Goal: Task Accomplishment & Management: Use online tool/utility

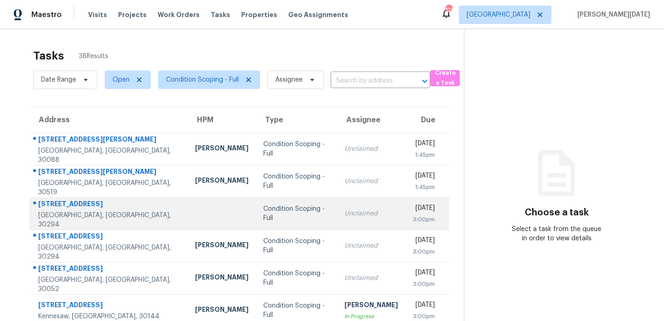
scroll to position [159, 0]
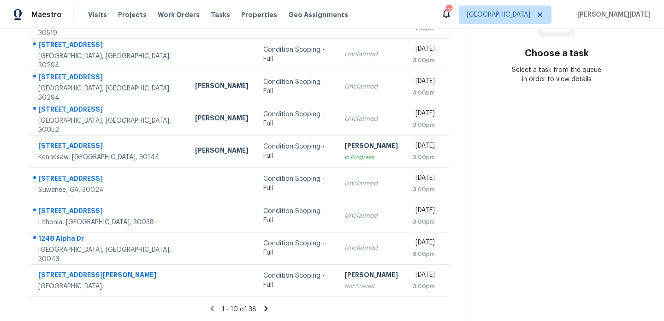
click at [266, 307] on icon at bounding box center [266, 308] width 3 height 5
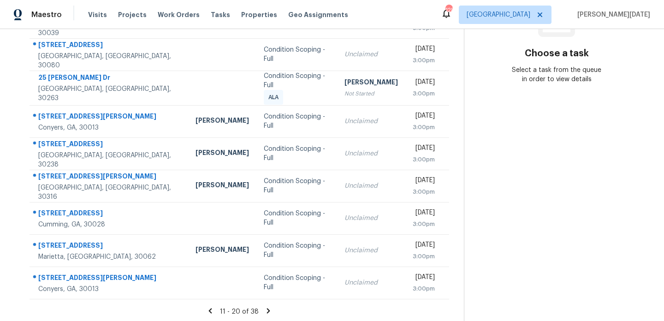
click at [267, 308] on icon at bounding box center [268, 310] width 3 height 5
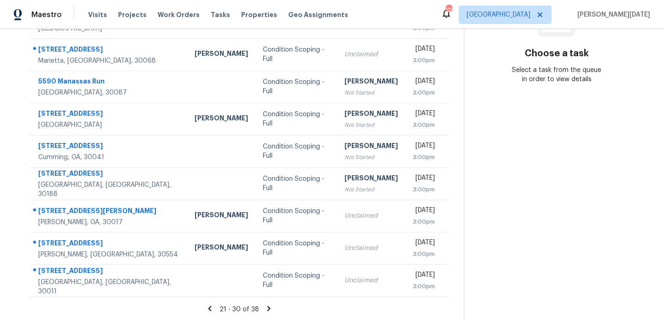
click at [267, 308] on icon at bounding box center [268, 308] width 3 height 5
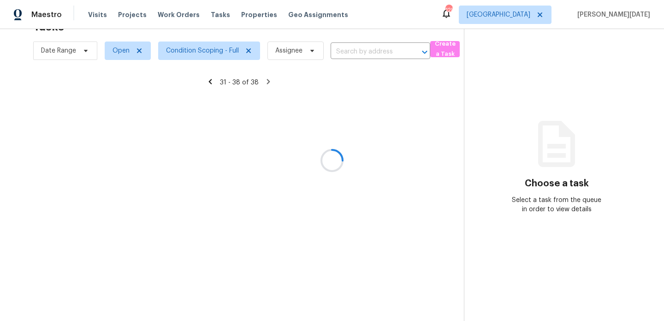
scroll to position [95, 0]
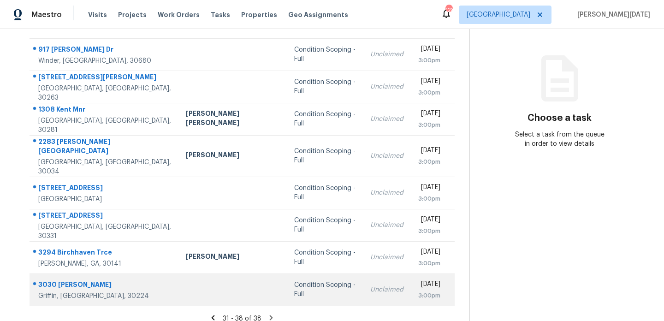
click at [294, 280] on div "Condition Scoping - Full" at bounding box center [324, 289] width 61 height 18
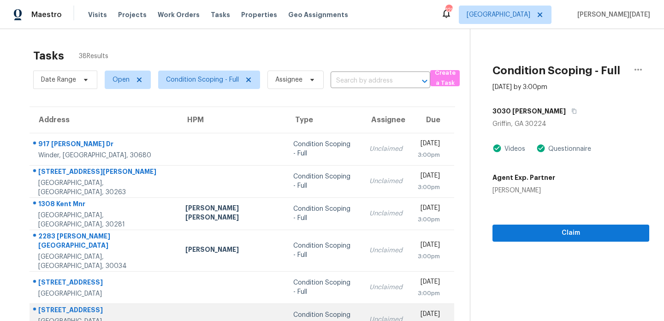
scroll to position [34, 0]
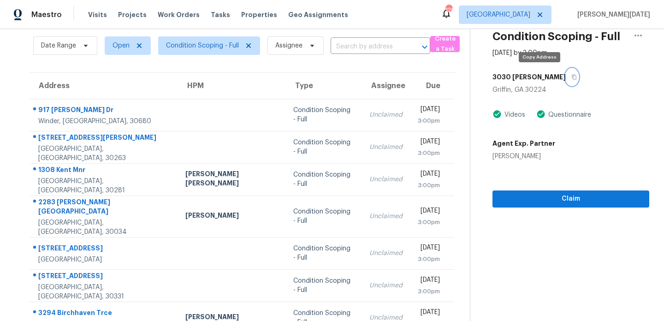
click at [571, 75] on icon "button" at bounding box center [574, 77] width 6 height 6
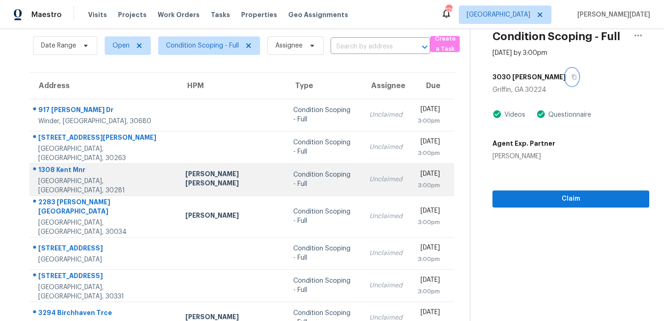
scroll to position [95, 0]
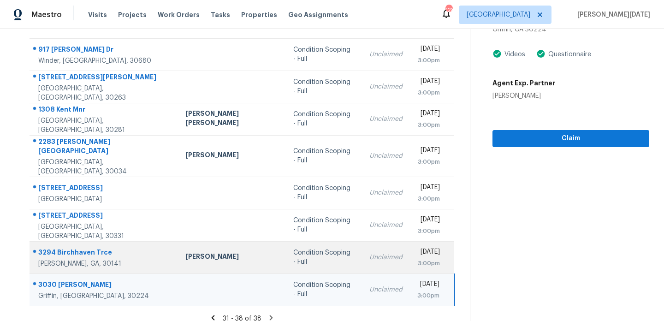
click at [307, 241] on td "Condition Scoping - Full" at bounding box center [324, 257] width 76 height 32
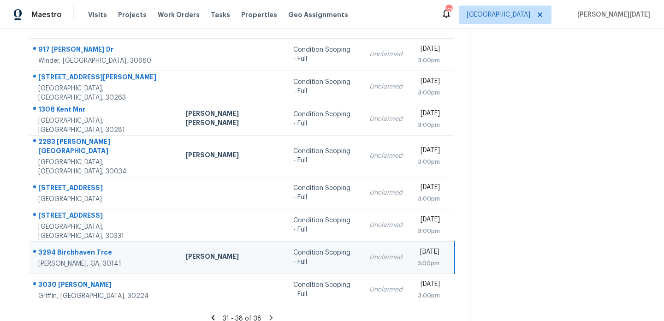
scroll to position [0, 0]
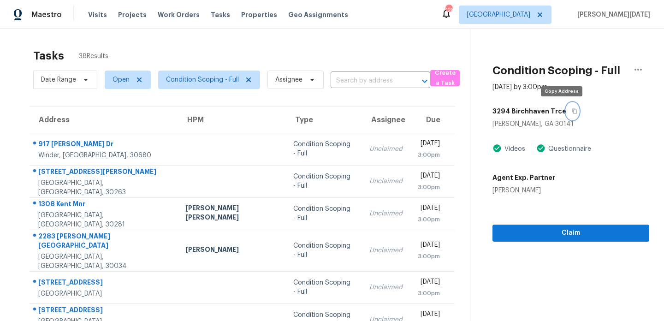
click at [572, 113] on icon "button" at bounding box center [575, 111] width 6 height 6
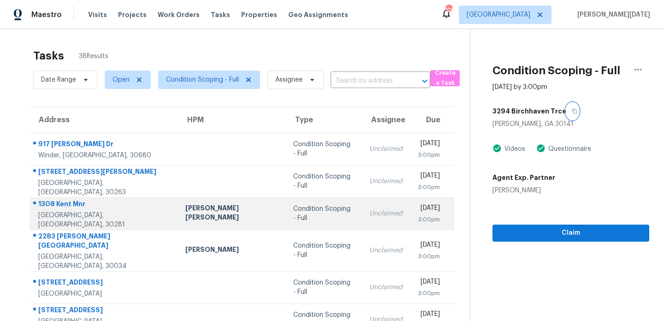
scroll to position [95, 0]
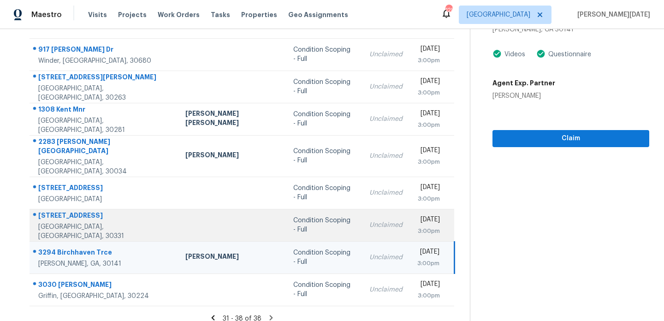
click at [309, 209] on td "Condition Scoping - Full" at bounding box center [324, 225] width 76 height 32
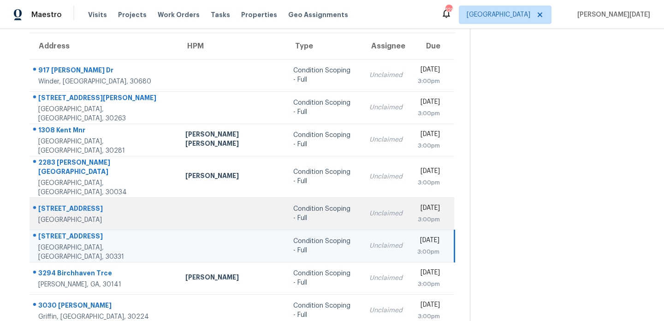
scroll to position [73, 0]
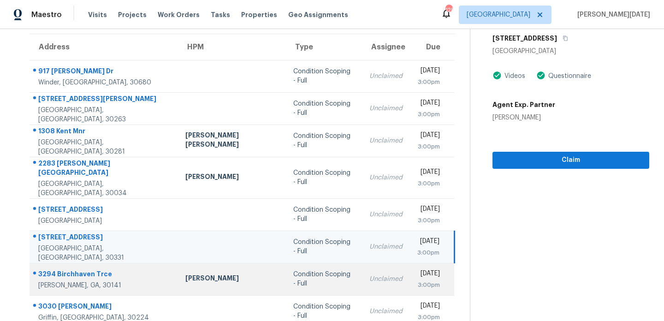
click at [362, 275] on td "Unclaimed" at bounding box center [386, 279] width 48 height 32
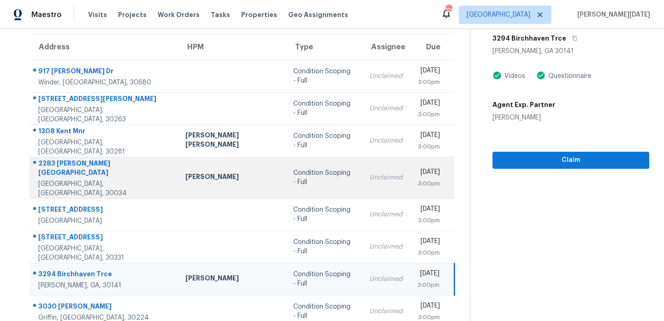
scroll to position [95, 0]
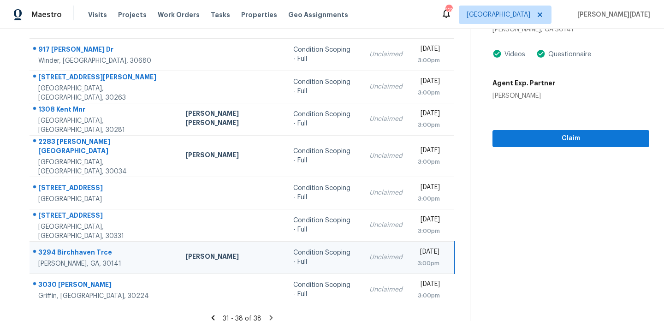
click at [317, 241] on td "Condition Scoping - Full" at bounding box center [324, 257] width 76 height 32
click at [535, 139] on span "Claim" at bounding box center [571, 139] width 142 height 12
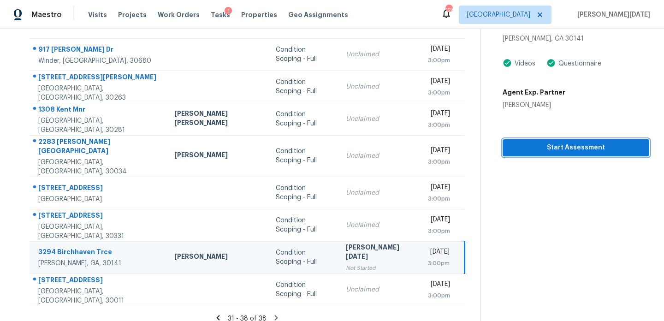
click at [521, 139] on button "Start Assessment" at bounding box center [576, 147] width 147 height 17
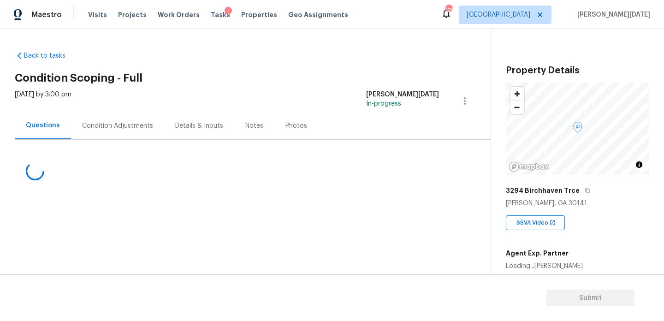
click at [124, 131] on div "Condition Adjustments" at bounding box center [117, 125] width 93 height 27
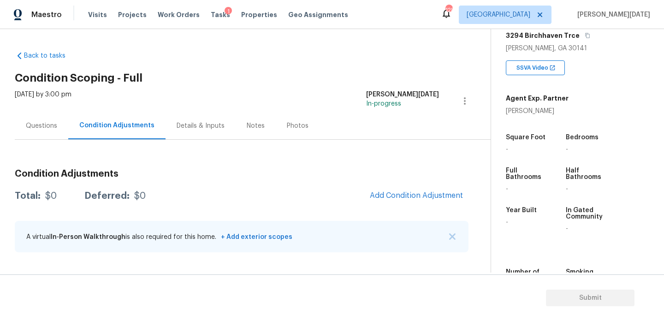
scroll to position [155, 0]
click at [386, 196] on span "Add Condition Adjustment" at bounding box center [416, 195] width 93 height 8
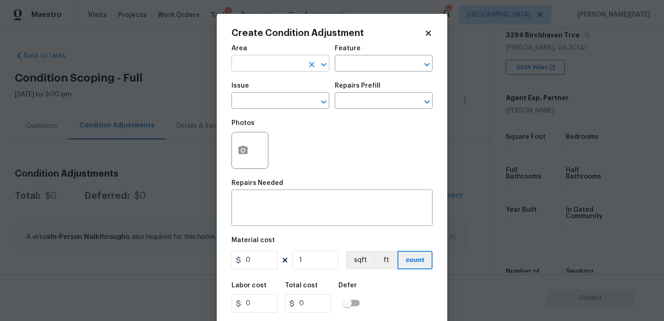
click at [255, 68] on input "text" at bounding box center [268, 64] width 72 height 14
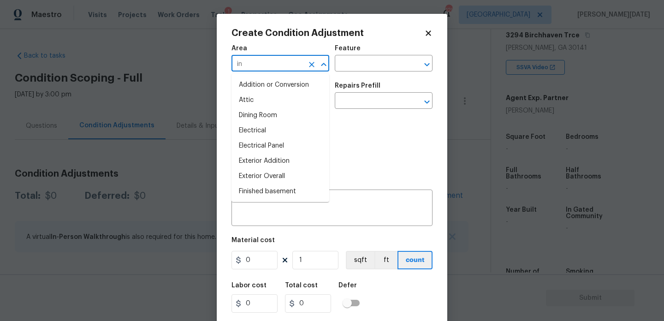
type input "int"
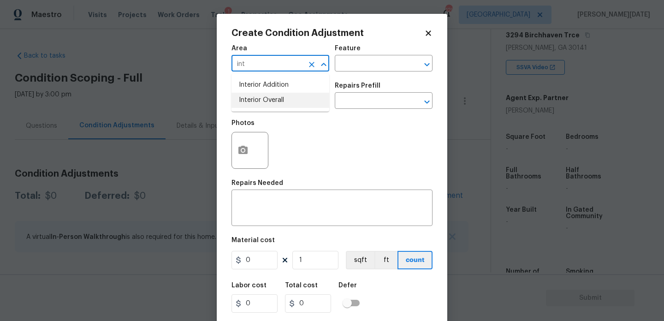
click at [261, 108] on ul "Interior Addition Interior Overall" at bounding box center [281, 93] width 98 height 38
click at [276, 99] on li "Interior Overall" at bounding box center [281, 100] width 98 height 15
type input "Interior Overall"
click at [276, 99] on input "text" at bounding box center [268, 102] width 72 height 14
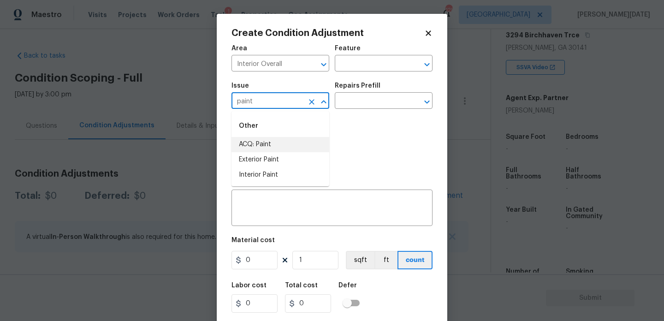
click at [272, 143] on li "ACQ: Paint" at bounding box center [281, 144] width 98 height 15
type input "ACQ: Paint"
click at [342, 126] on div "Photos" at bounding box center [332, 144] width 201 height 60
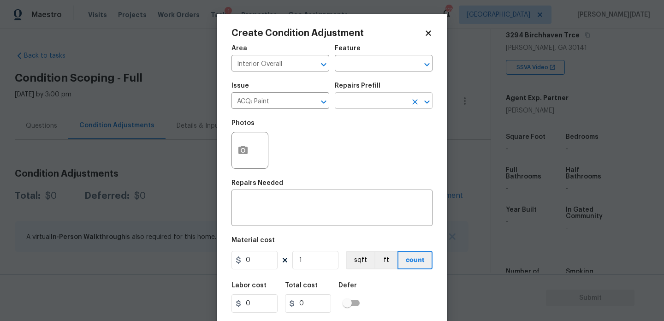
click at [373, 99] on input "text" at bounding box center [371, 102] width 72 height 14
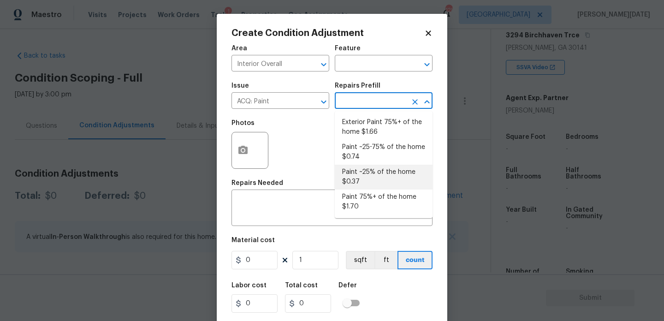
click at [370, 185] on li "Paint ~25% of the home $0.37" at bounding box center [384, 177] width 98 height 25
type input "Acquisition"
type textarea "Acquisition Scope: ~25% of the home needs interior paint"
type input "0.37"
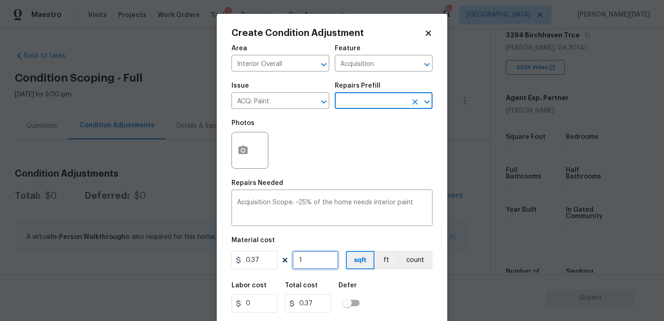
click at [316, 261] on input "1" at bounding box center [315, 260] width 46 height 18
type input "0"
paste input "311"
type input "3110"
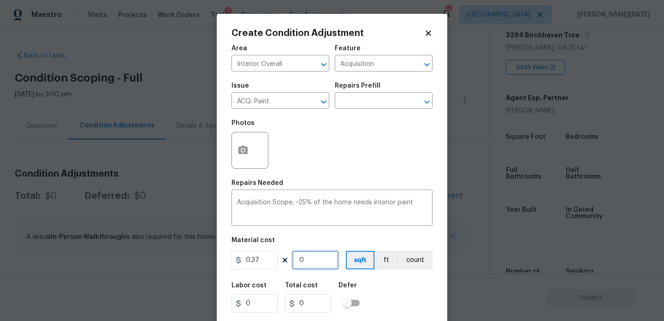
type input "1150.7"
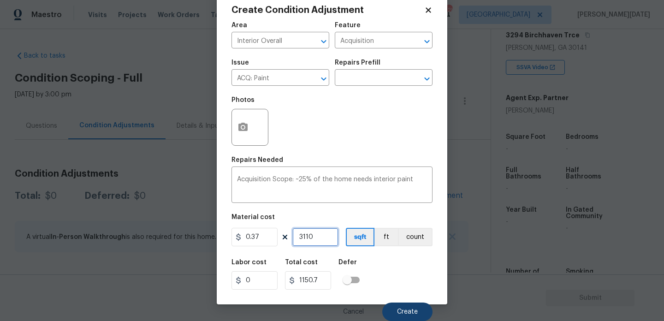
type input "3110"
click at [404, 315] on span "Create" at bounding box center [407, 312] width 21 height 7
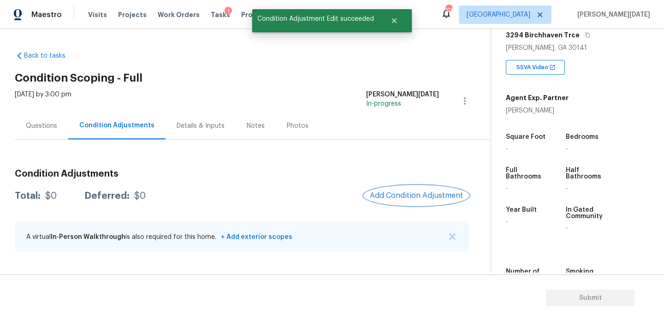
scroll to position [0, 0]
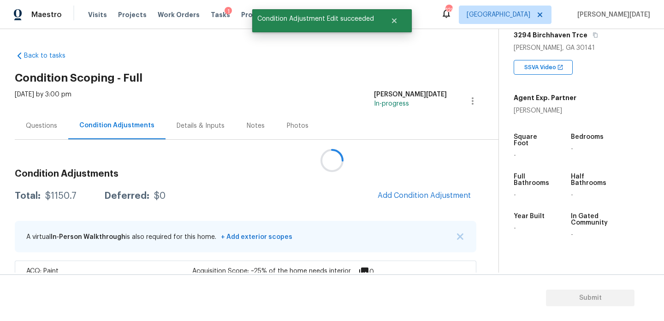
click at [416, 191] on div at bounding box center [332, 160] width 664 height 321
click at [416, 191] on span "Add Condition Adjustment" at bounding box center [424, 195] width 93 height 8
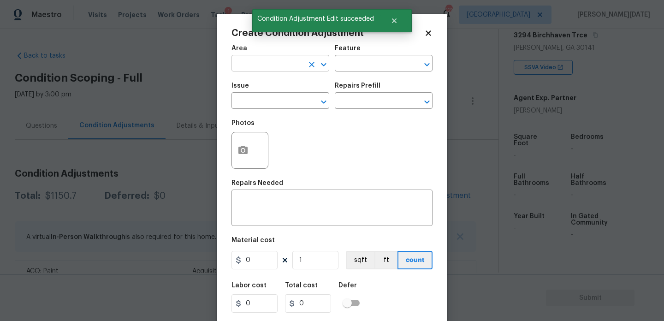
click at [237, 69] on input "text" at bounding box center [268, 64] width 72 height 14
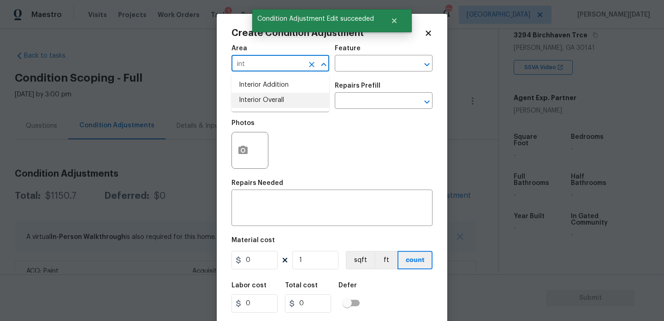
click at [251, 107] on li "Interior Overall" at bounding box center [281, 100] width 98 height 15
type input "Interior Overall"
click at [251, 107] on input "text" at bounding box center [268, 102] width 72 height 14
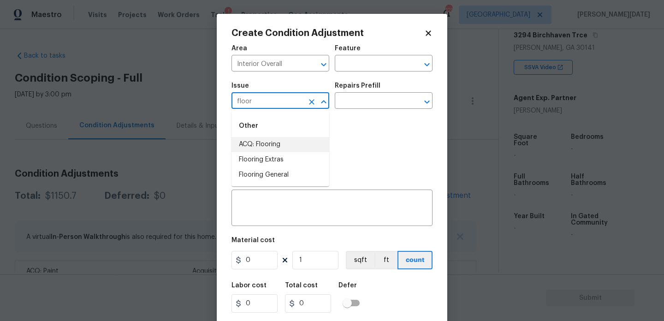
click at [262, 141] on li "ACQ: Flooring" at bounding box center [281, 144] width 98 height 15
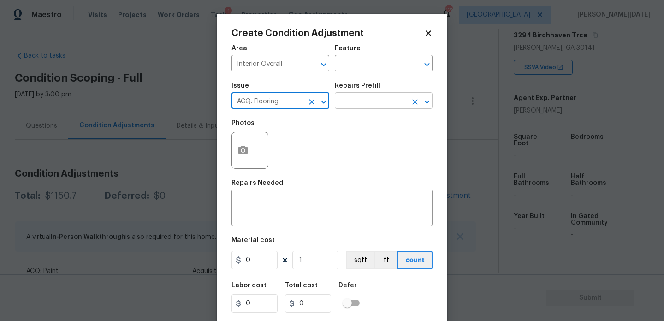
type input "ACQ: Flooring"
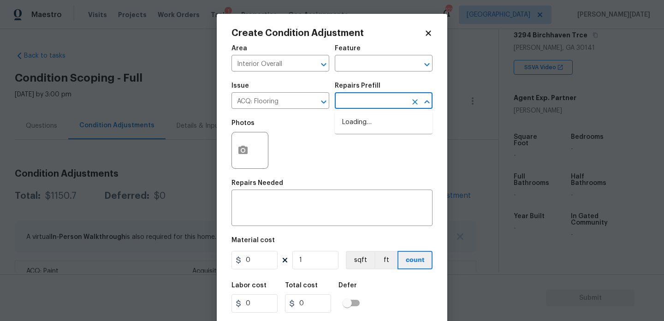
click at [358, 99] on input "text" at bounding box center [371, 102] width 72 height 14
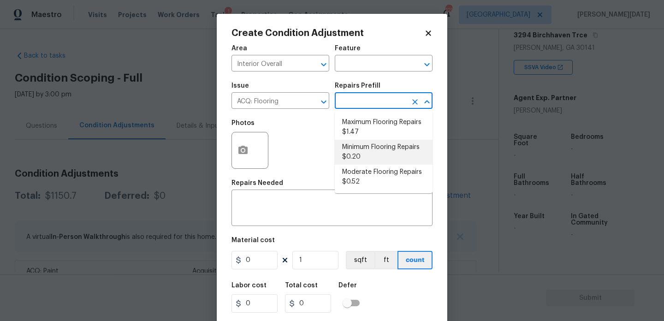
click at [368, 153] on li "Minimum Flooring Repairs $0.20" at bounding box center [384, 152] width 98 height 25
type input "Acquisition"
type textarea "Acquisition Scope: Minimum flooring repairs"
type input "0.2"
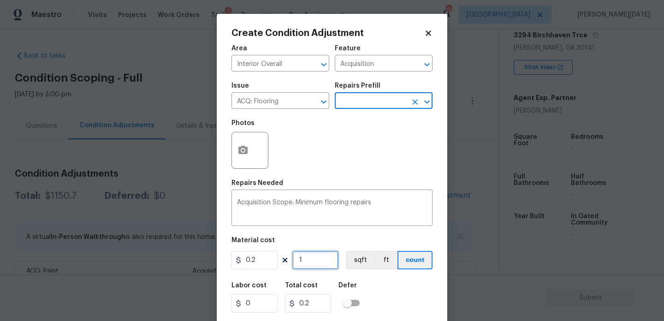
click at [320, 260] on input "1" at bounding box center [315, 260] width 46 height 18
type input "0"
paste input "311"
type input "3110"
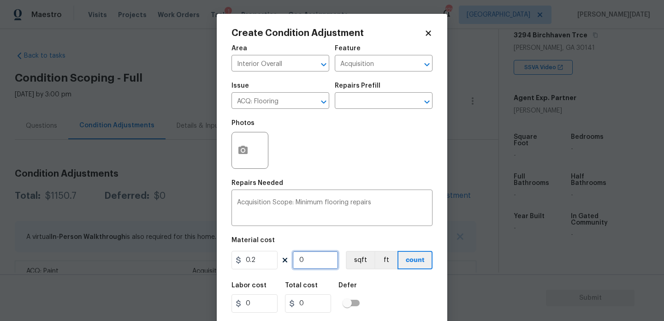
type input "622"
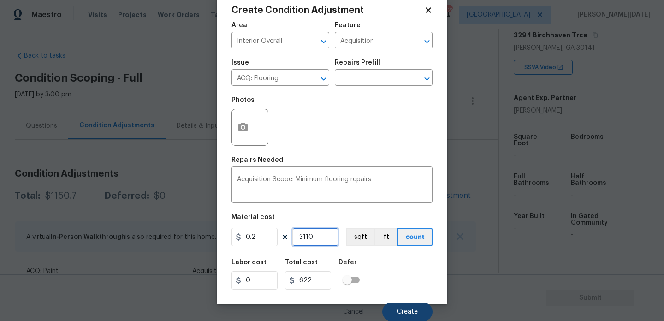
type input "3110"
click at [407, 309] on span "Create" at bounding box center [407, 312] width 21 height 7
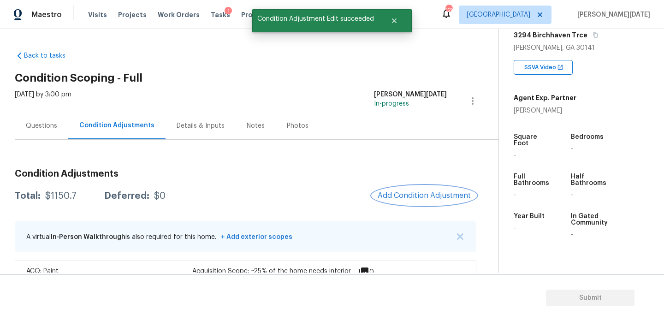
scroll to position [0, 0]
click at [406, 197] on span "Add Condition Adjustment" at bounding box center [424, 195] width 93 height 8
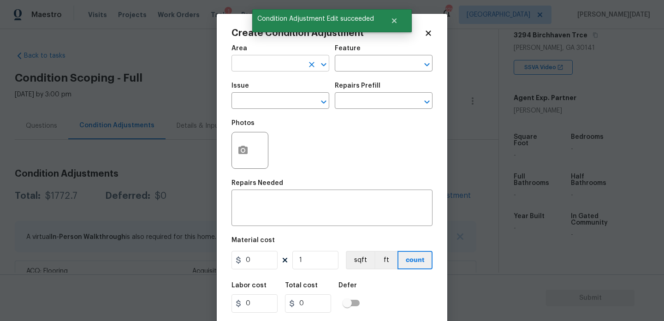
click at [247, 70] on input "text" at bounding box center [268, 64] width 72 height 14
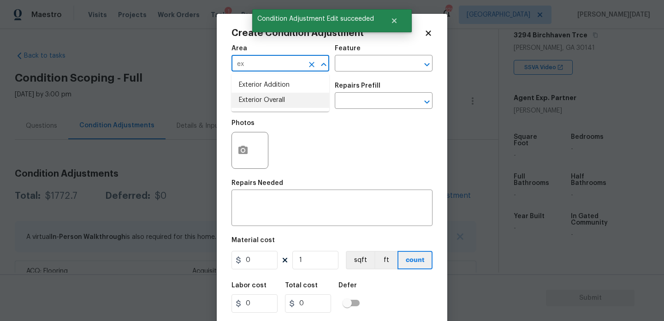
click at [258, 105] on li "Exterior Overall" at bounding box center [281, 100] width 98 height 15
type input "Exterior Overall"
click at [258, 105] on input "text" at bounding box center [268, 102] width 72 height 14
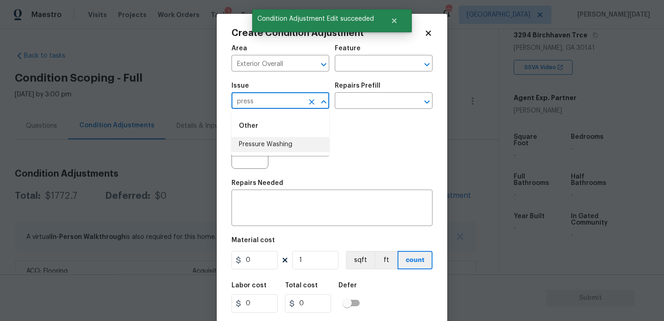
click at [275, 147] on li "Pressure Washing" at bounding box center [281, 144] width 98 height 15
type input "Pressure Washing"
click at [357, 107] on input "text" at bounding box center [371, 102] width 72 height 14
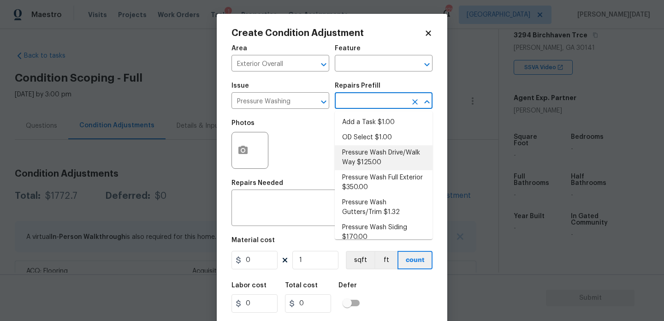
click at [378, 151] on li "Pressure Wash Drive/Walk Way $125.00" at bounding box center [384, 157] width 98 height 25
type input "Siding"
type textarea "Pressure wash the driveways/walkways as directed by the PM. Ensure that all deb…"
type input "125"
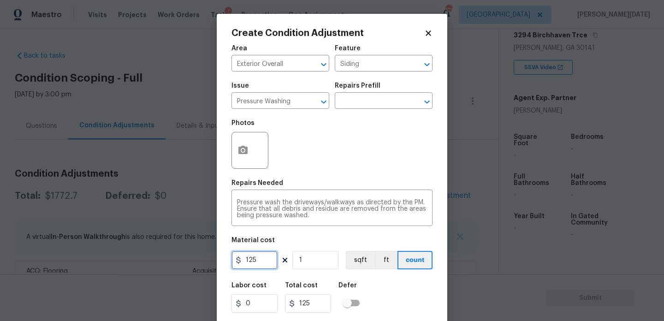
drag, startPoint x: 268, startPoint y: 259, endPoint x: 214, endPoint y: 259, distance: 54.0
click at [214, 259] on div "Create Condition Adjustment Area Exterior Overall ​ Feature Siding ​ Issue Pres…" at bounding box center [332, 160] width 664 height 321
type input "200"
click at [313, 193] on div "Pressure wash the driveways/walkways as directed by the PM. Ensure that all deb…" at bounding box center [332, 209] width 201 height 34
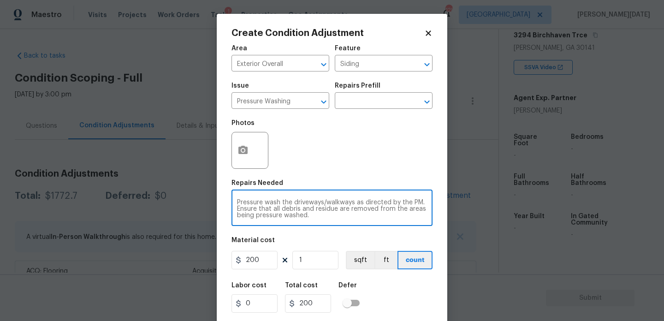
scroll to position [24, 0]
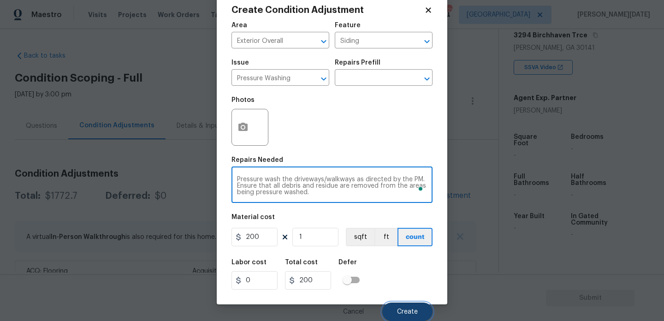
click at [393, 306] on button "Create" at bounding box center [407, 312] width 50 height 18
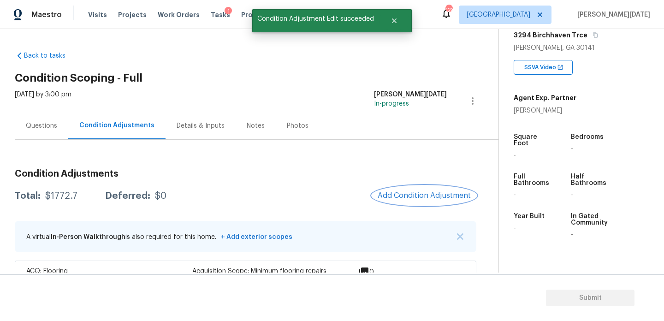
scroll to position [0, 0]
click at [400, 200] on div at bounding box center [332, 160] width 664 height 321
click at [410, 197] on span "Add Condition Adjustment" at bounding box center [424, 195] width 93 height 8
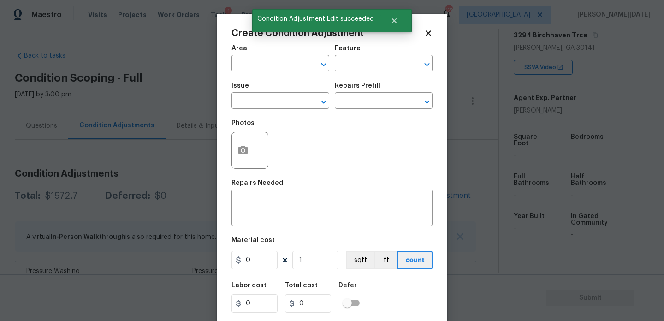
click at [410, 197] on div "x ​" at bounding box center [332, 209] width 201 height 34
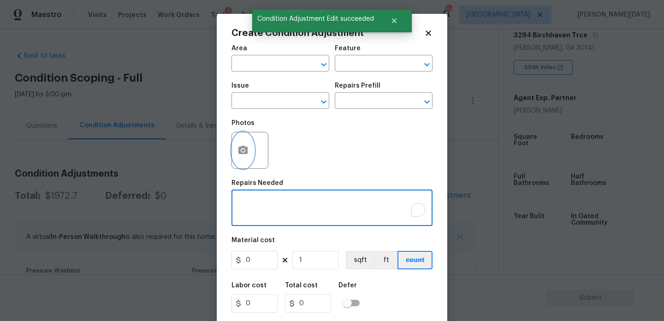
click at [246, 155] on icon "button" at bounding box center [242, 150] width 11 height 11
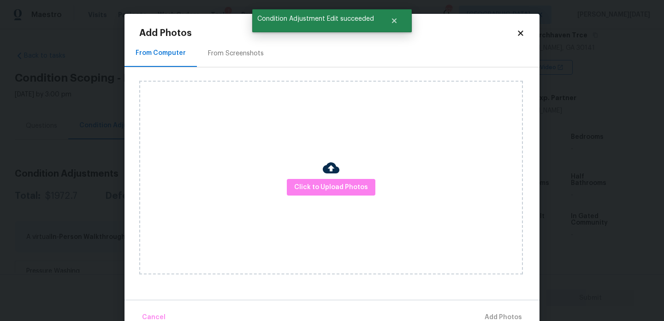
click at [234, 46] on div "From Screenshots" at bounding box center [236, 53] width 78 height 27
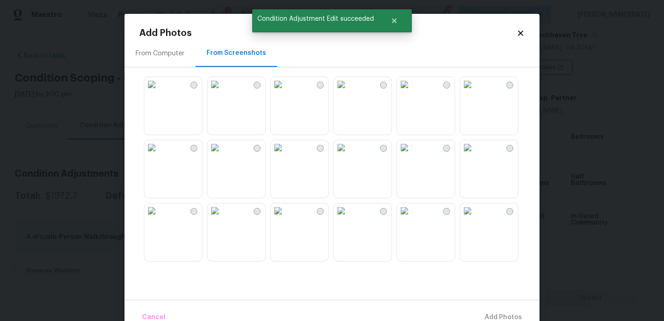
click at [474, 92] on img at bounding box center [467, 84] width 15 height 15
click at [285, 155] on img at bounding box center [278, 147] width 15 height 15
click at [222, 155] on img at bounding box center [215, 147] width 15 height 15
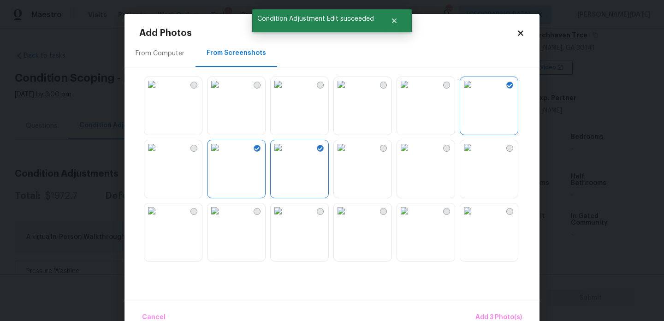
click at [285, 218] on img at bounding box center [278, 210] width 15 height 15
click at [494, 318] on span "Add 4 Photo(s)" at bounding box center [498, 318] width 47 height 12
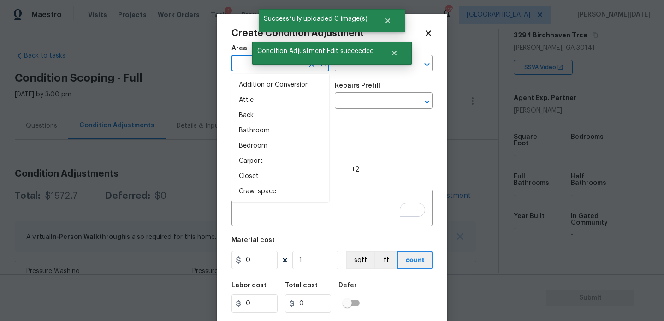
click at [250, 64] on input "text" at bounding box center [268, 64] width 72 height 14
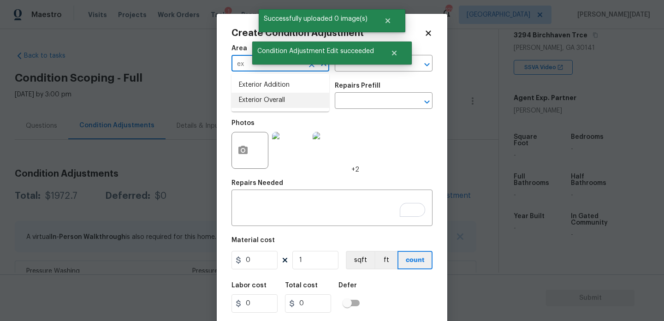
click at [261, 97] on li "Exterior Overall" at bounding box center [281, 100] width 98 height 15
type input "Exterior Overall"
click at [261, 97] on input "text" at bounding box center [268, 102] width 72 height 14
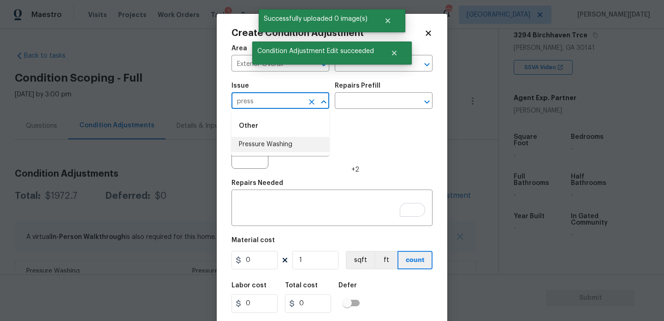
click at [273, 145] on li "Pressure Washing" at bounding box center [281, 144] width 98 height 15
type input "Pressure Washing"
click at [380, 102] on input "text" at bounding box center [371, 102] width 72 height 14
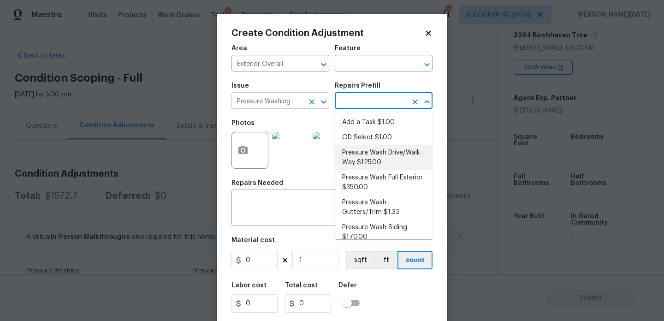
click at [308, 100] on icon "Clear" at bounding box center [311, 101] width 9 height 9
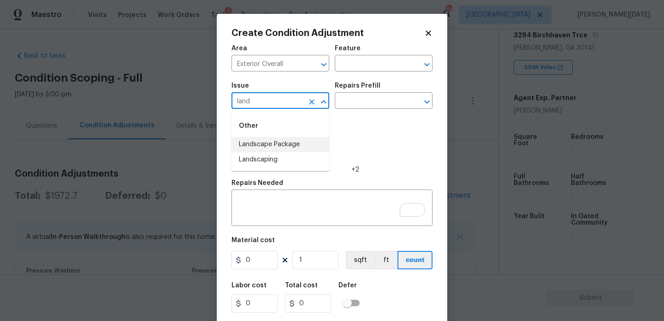
click at [292, 148] on li "Landscape Package" at bounding box center [281, 144] width 98 height 15
type input "Landscape Package"
click at [372, 95] on input "text" at bounding box center [371, 102] width 72 height 14
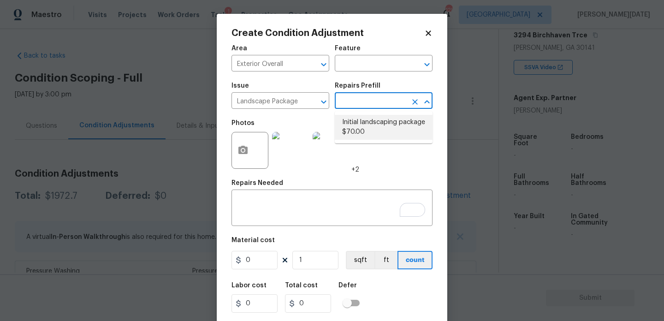
click at [370, 124] on li "Initial landscaping package $70.00" at bounding box center [384, 127] width 98 height 25
type input "Home Readiness Packages"
type textarea "Mowing of grass up to 6" in height. Mow, edge along driveways & sidewalks, trim…"
type input "70"
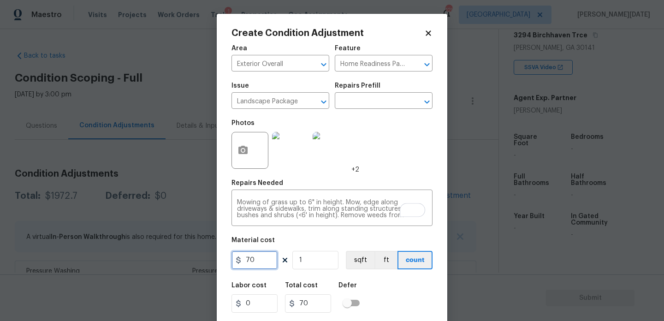
drag, startPoint x: 263, startPoint y: 256, endPoint x: 195, endPoint y: 256, distance: 67.8
click at [195, 256] on div "Create Condition Adjustment Area Exterior Overall ​ Feature Home Readiness Pack…" at bounding box center [332, 160] width 664 height 321
type input "300"
click at [403, 152] on div "Photos +2" at bounding box center [332, 144] width 201 height 60
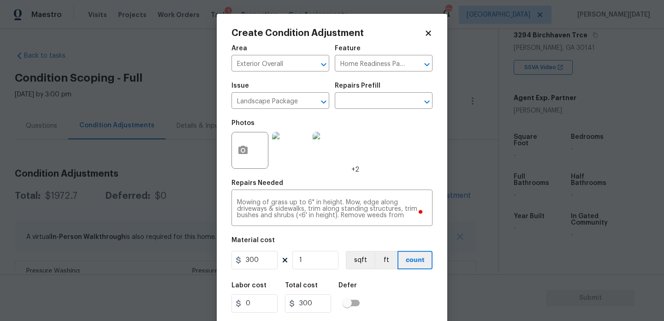
scroll to position [24, 0]
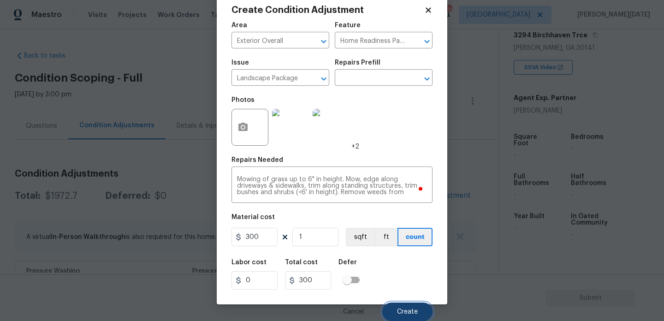
click at [393, 311] on button "Create" at bounding box center [407, 312] width 50 height 18
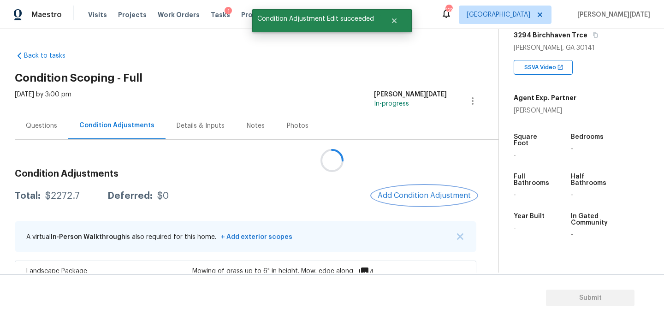
scroll to position [0, 0]
click at [410, 189] on button "Add Condition Adjustment" at bounding box center [424, 195] width 104 height 19
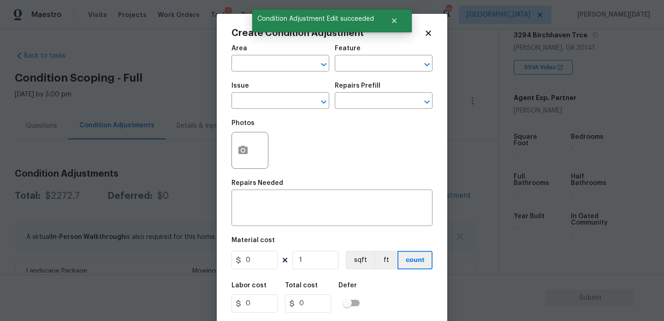
click at [196, 182] on body "Maestro Visits Projects Work Orders Tasks 1 Properties Geo Assignments 128 Atla…" at bounding box center [332, 160] width 664 height 321
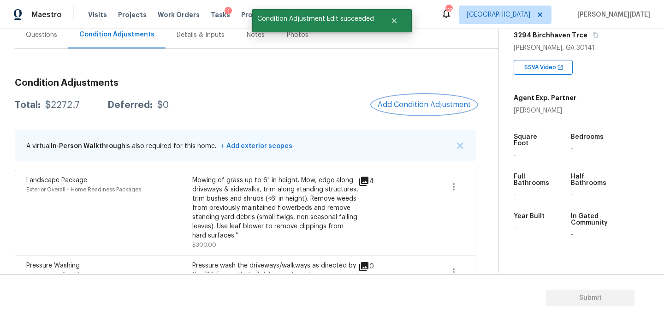
scroll to position [73, 0]
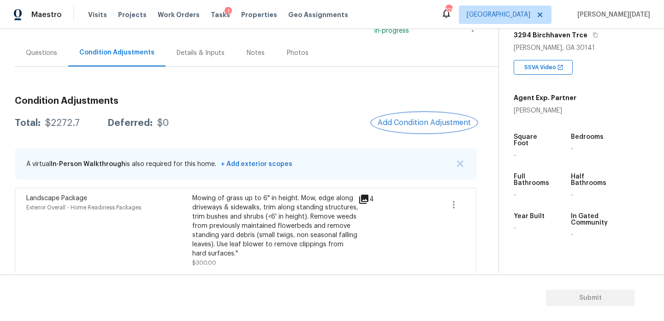
click at [405, 128] on button "Add Condition Adjustment" at bounding box center [424, 122] width 104 height 19
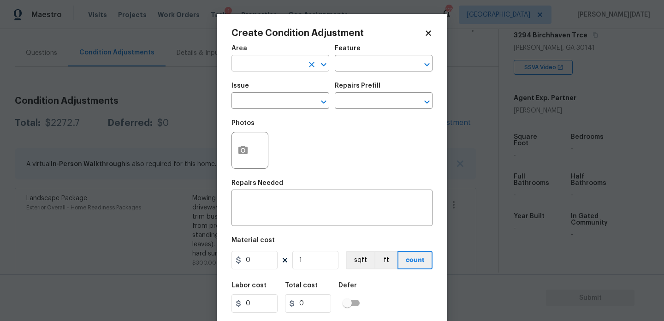
click at [273, 64] on input "text" at bounding box center [268, 64] width 72 height 14
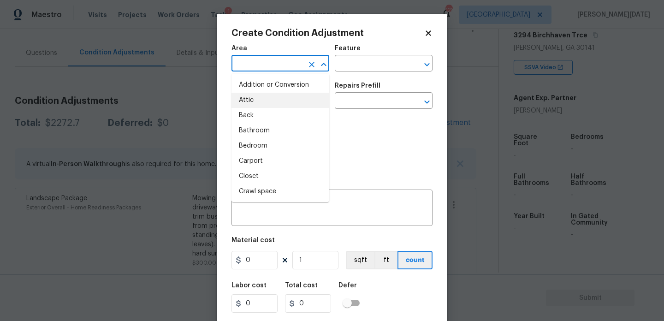
click at [159, 150] on body "Maestro Visits Projects Work Orders Tasks 1 Properties Geo Assignments 128 Atla…" at bounding box center [332, 160] width 664 height 321
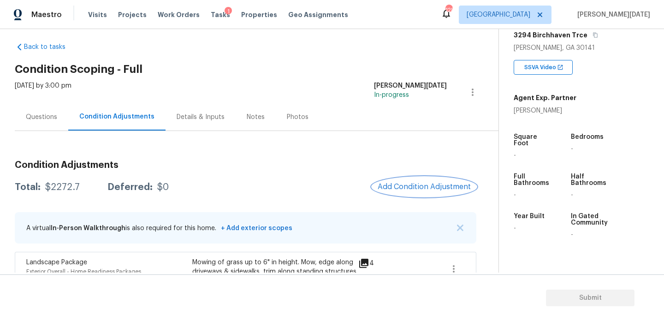
scroll to position [8, 0]
click at [413, 184] on span "Add Condition Adjustment" at bounding box center [424, 187] width 93 height 8
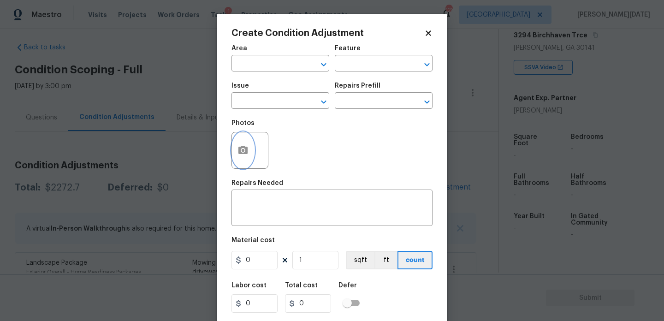
click at [246, 151] on icon "button" at bounding box center [242, 150] width 9 height 8
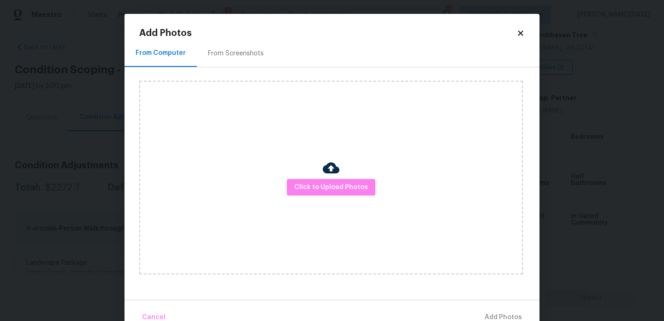
click at [304, 175] on div "Click to Upload Photos" at bounding box center [331, 178] width 384 height 194
click at [308, 181] on button "Click to Upload Photos" at bounding box center [331, 187] width 89 height 17
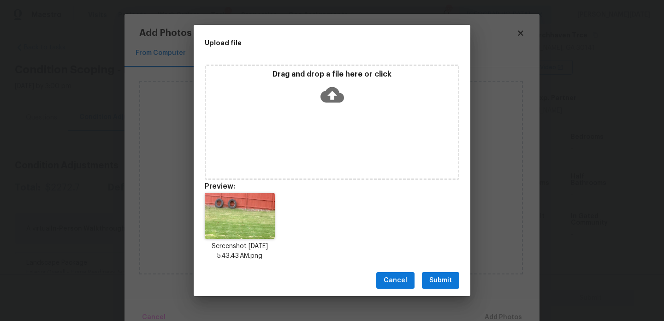
click at [428, 278] on button "Submit" at bounding box center [440, 280] width 37 height 17
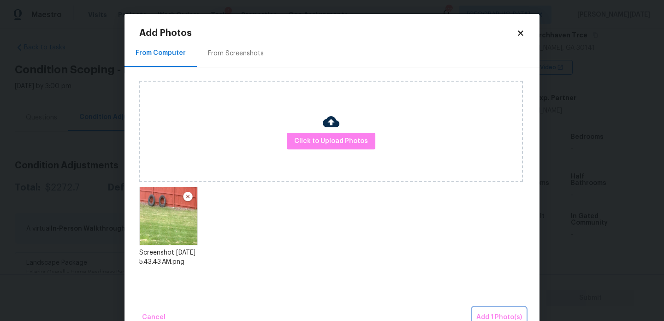
click at [490, 316] on span "Add 1 Photo(s)" at bounding box center [499, 318] width 46 height 12
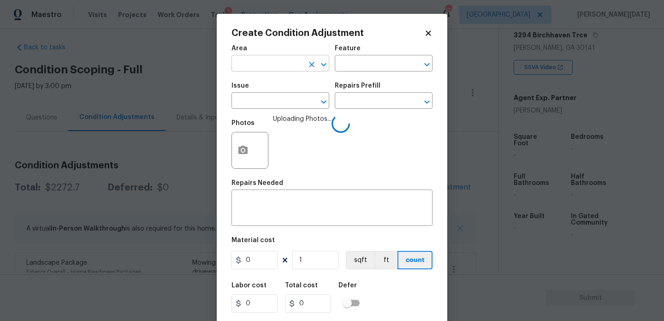
click at [252, 64] on input "text" at bounding box center [268, 64] width 72 height 14
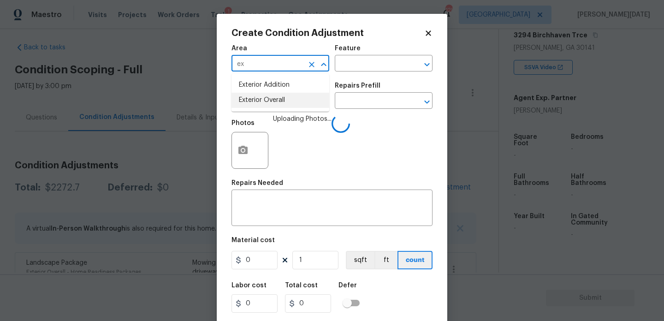
click at [264, 102] on li "Exterior Overall" at bounding box center [281, 100] width 98 height 15
type input "Exterior Overall"
click at [264, 102] on input "text" at bounding box center [268, 102] width 72 height 14
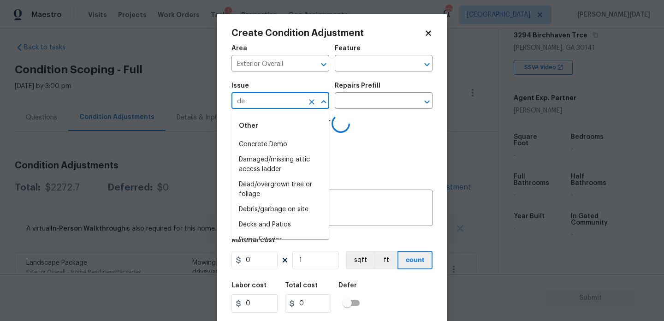
type input "deb"
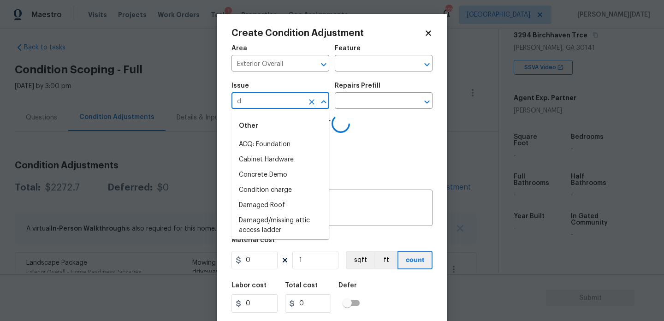
type input "de"
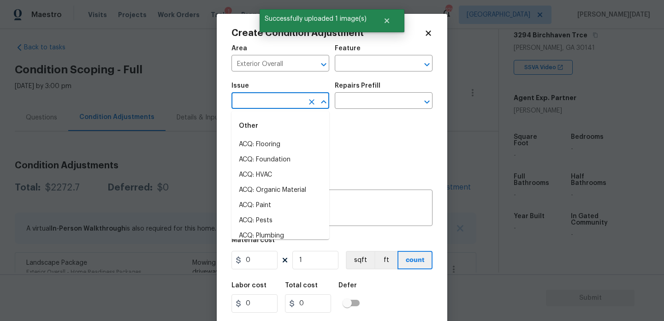
type input "b"
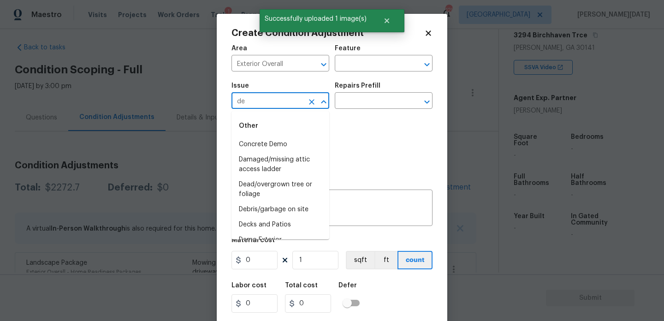
type input "deb"
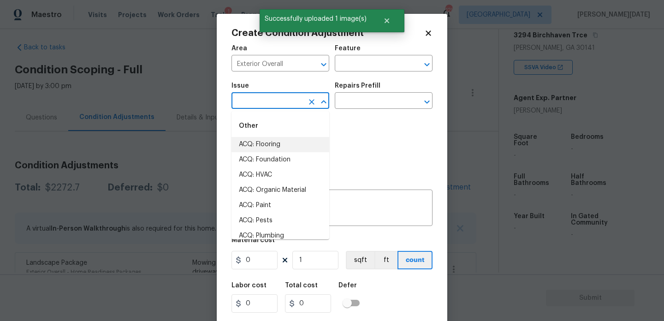
click at [296, 146] on li "ACQ: Flooring" at bounding box center [281, 144] width 98 height 15
type input "ACQ: Flooring"
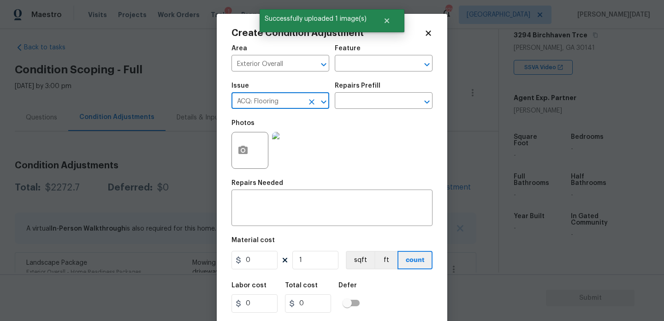
click at [311, 104] on icon "Clear" at bounding box center [311, 101] width 9 height 9
click at [296, 143] on li "Debris/garbage on site" at bounding box center [281, 144] width 98 height 15
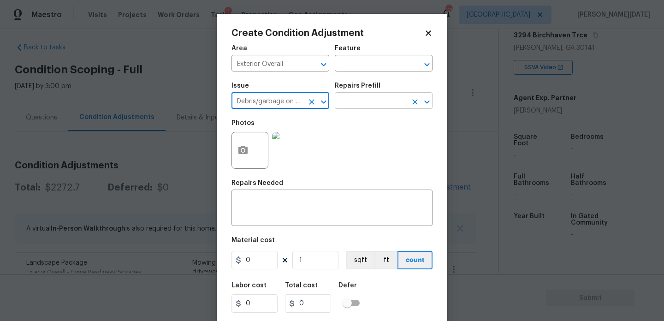
type input "Debris/garbage on site"
click at [375, 98] on input "text" at bounding box center [371, 102] width 72 height 14
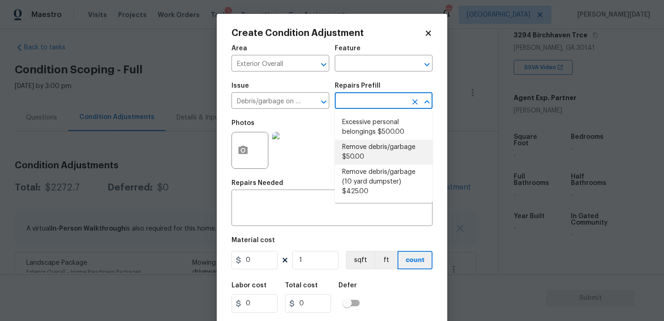
click at [371, 154] on li "Remove debris/garbage $50.00" at bounding box center [384, 152] width 98 height 25
type textarea "Remove, haul off, and properly dispose of any debris left by seller to offsite …"
type input "50"
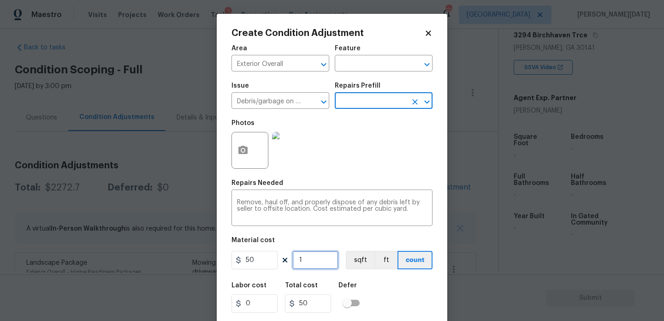
click at [309, 256] on input "1" at bounding box center [315, 260] width 46 height 18
type input "0"
type input "2"
type input "100"
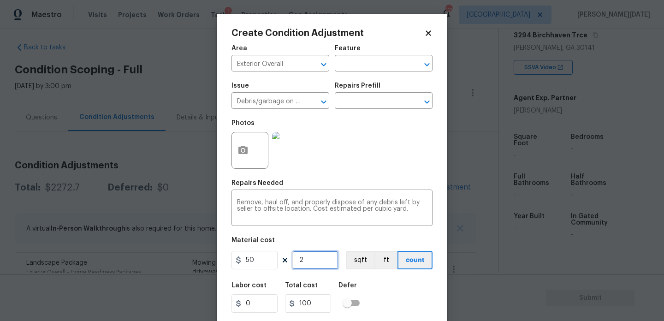
type input "2"
click at [370, 173] on div "Photos" at bounding box center [332, 144] width 201 height 60
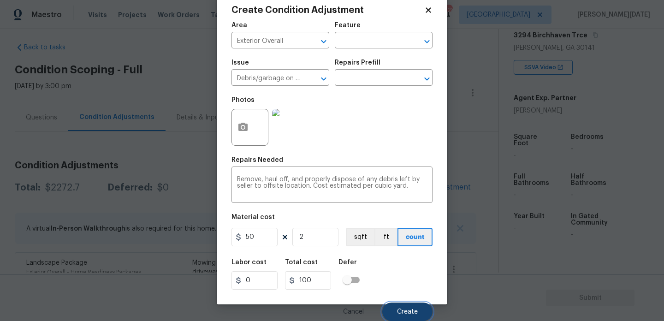
click at [408, 310] on span "Create" at bounding box center [407, 312] width 21 height 7
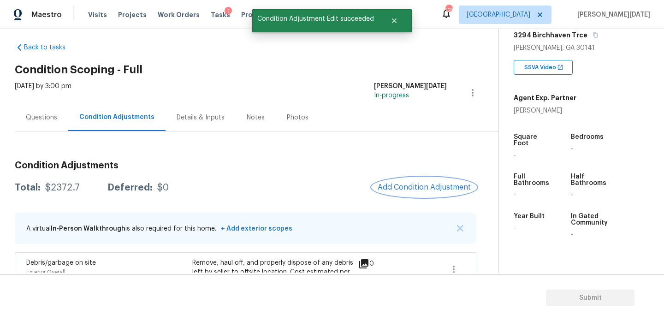
scroll to position [0, 0]
click at [426, 190] on span "Add Condition Adjustment" at bounding box center [424, 187] width 93 height 8
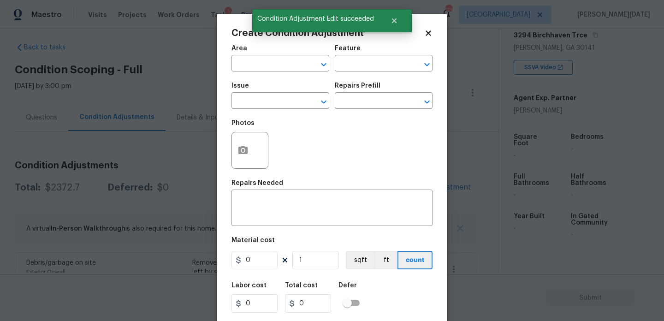
click at [231, 149] on div "Create Condition Adjustment Area ​ Feature ​ Issue ​ Repairs Prefill ​ Photos R…" at bounding box center [332, 171] width 231 height 314
click at [240, 153] on icon "button" at bounding box center [242, 150] width 9 height 8
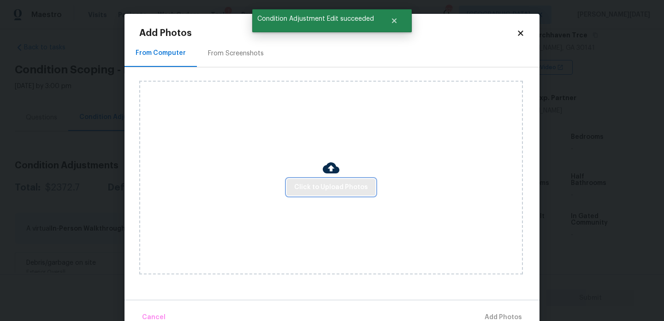
click at [334, 194] on button "Click to Upload Photos" at bounding box center [331, 187] width 89 height 17
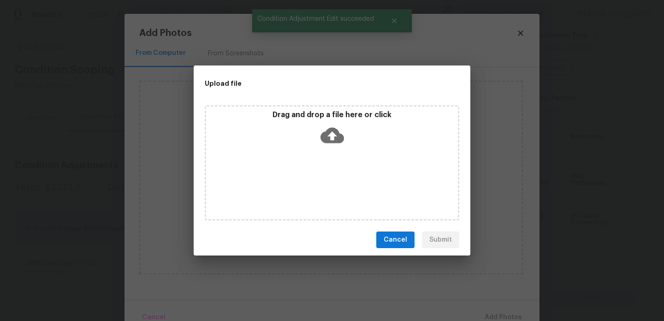
click at [343, 186] on div "Drag and drop a file here or click" at bounding box center [332, 162] width 255 height 115
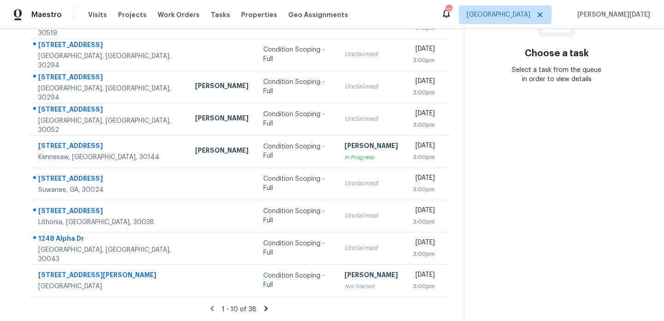
click at [267, 311] on icon at bounding box center [266, 308] width 8 height 8
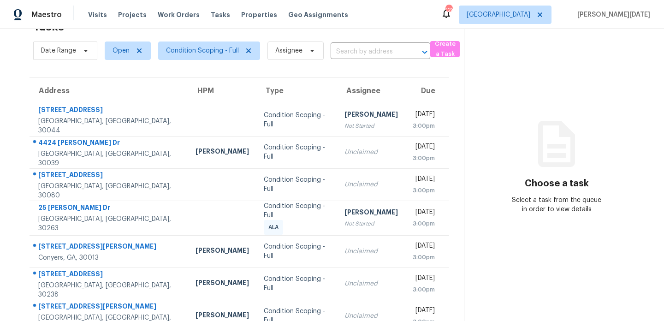
scroll to position [159, 0]
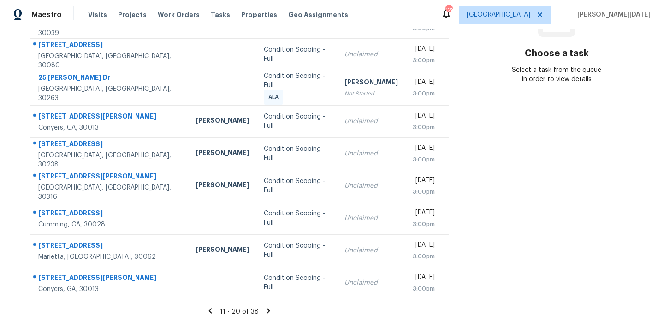
click at [266, 308] on icon at bounding box center [268, 311] width 8 height 8
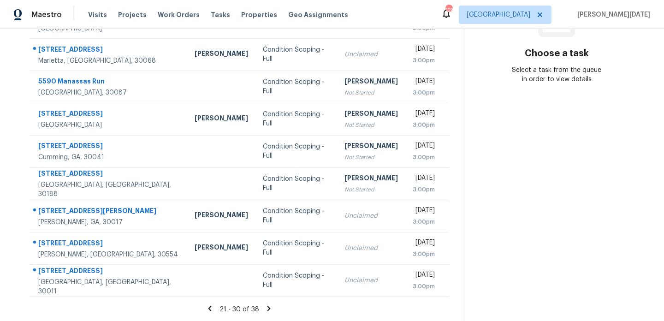
click at [265, 308] on icon at bounding box center [269, 308] width 8 height 8
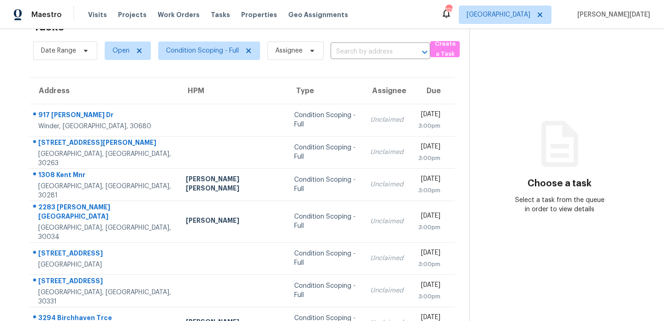
scroll to position [95, 0]
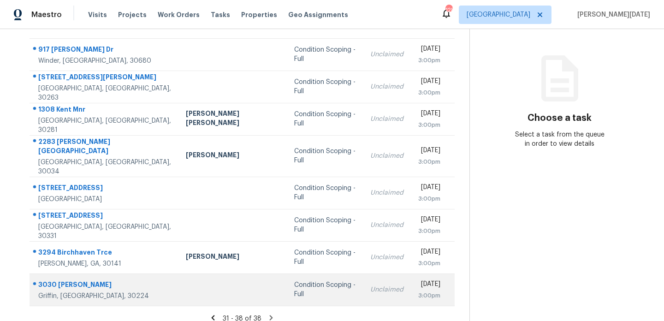
click at [291, 273] on td "Condition Scoping - Full" at bounding box center [325, 289] width 76 height 32
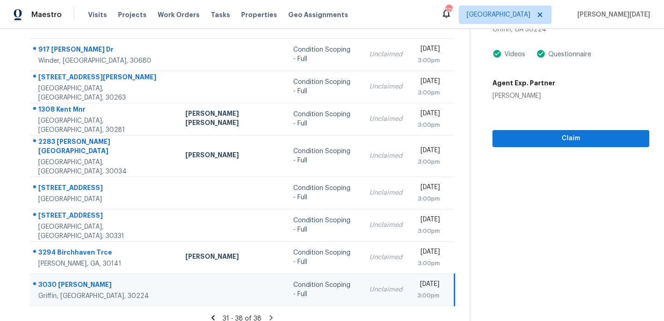
click at [410, 279] on td "Tue, Sep 2nd 2025 3:00pm" at bounding box center [432, 289] width 45 height 32
click at [527, 128] on div "Claim" at bounding box center [571, 124] width 157 height 47
click at [527, 135] on span "Claim" at bounding box center [571, 139] width 142 height 12
click at [535, 137] on span "Claim" at bounding box center [571, 139] width 142 height 12
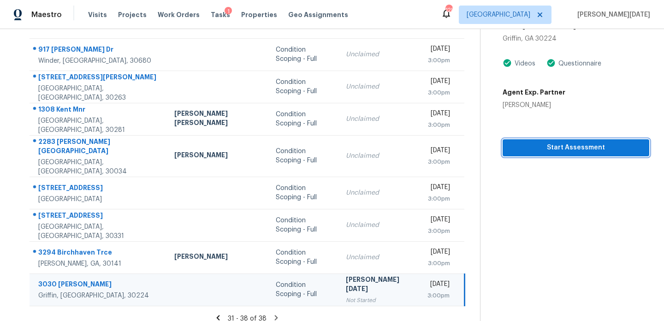
click at [515, 142] on span "Start Assessment" at bounding box center [576, 148] width 132 height 12
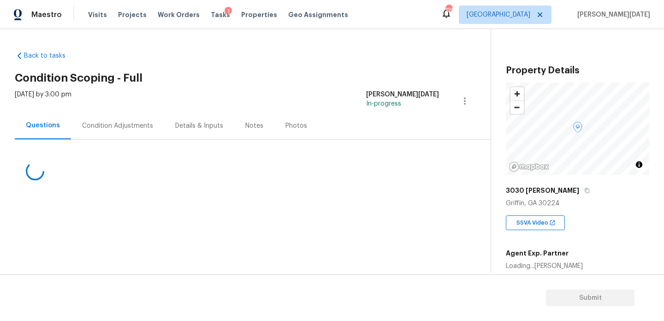
click at [105, 130] on div "Condition Adjustments" at bounding box center [117, 125] width 71 height 9
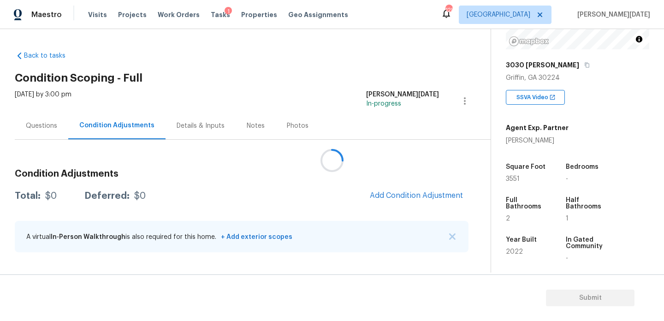
scroll to position [154, 0]
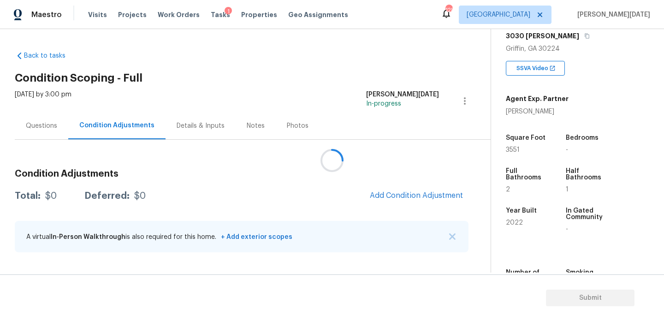
click at [513, 150] on span "3551" at bounding box center [513, 150] width 14 height 6
copy span "3551"
click at [402, 196] on span "Add Condition Adjustment" at bounding box center [416, 195] width 93 height 8
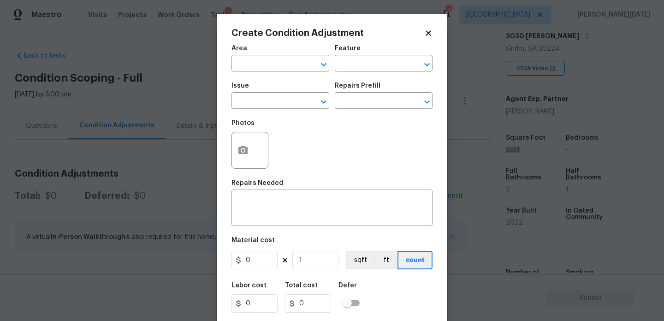
click at [250, 55] on div "Area" at bounding box center [281, 51] width 98 height 12
click at [247, 61] on input "text" at bounding box center [268, 64] width 72 height 14
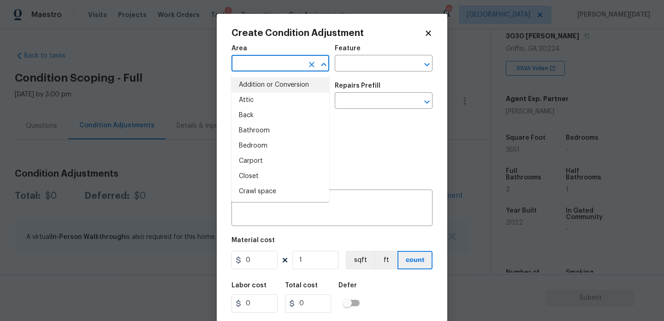
click at [251, 63] on input "text" at bounding box center [268, 64] width 72 height 14
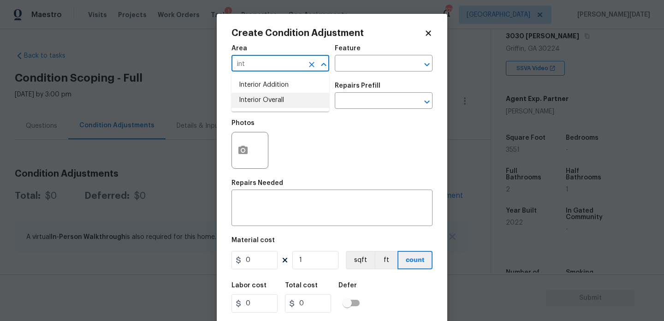
click at [255, 99] on li "Interior Overall" at bounding box center [281, 100] width 98 height 15
type input "Interior Overall"
click at [255, 99] on input "text" at bounding box center [268, 102] width 72 height 14
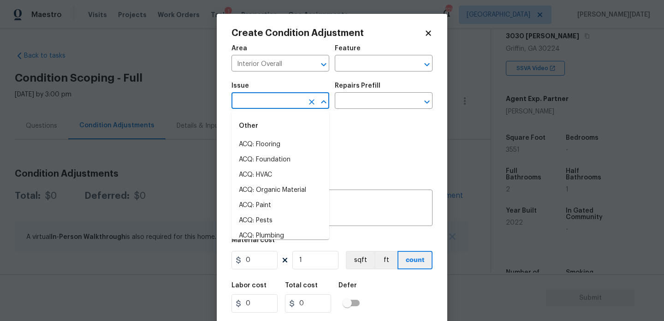
click at [255, 99] on input "text" at bounding box center [268, 102] width 72 height 14
click at [261, 139] on li "ACQ: Paint" at bounding box center [281, 144] width 98 height 15
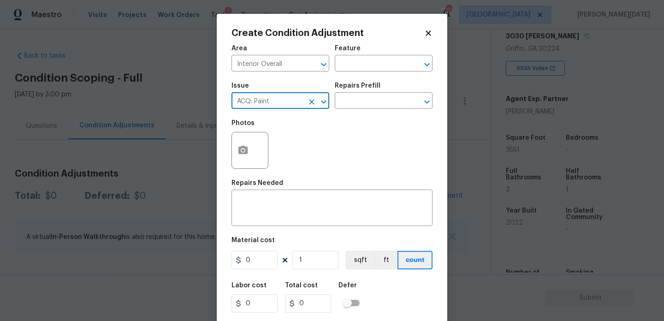
type input "ACQ: Paint"
click at [373, 94] on div "Repairs Prefill" at bounding box center [384, 89] width 98 height 12
click at [377, 105] on input "text" at bounding box center [371, 102] width 72 height 14
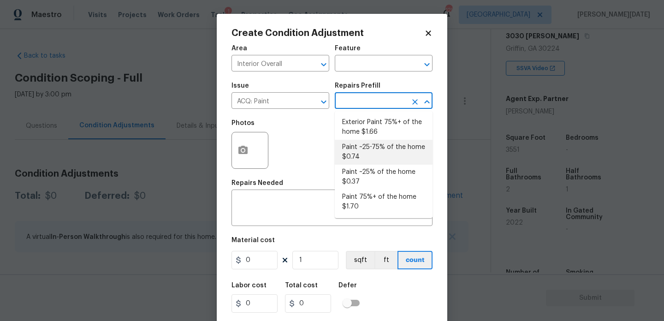
click at [380, 154] on li "Paint ~25-75% of the home $0.74" at bounding box center [384, 152] width 98 height 25
type input "Acquisition"
type textarea "Acquisition Scope: ~25 - 75% of the home needs interior paint"
type input "0.74"
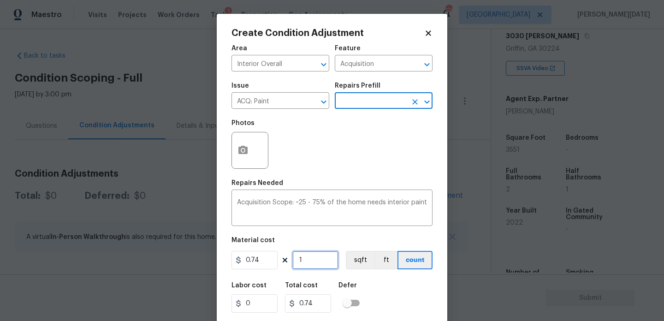
click at [323, 264] on input "1" at bounding box center [315, 260] width 46 height 18
type input "0"
paste input "3551"
type input "3551"
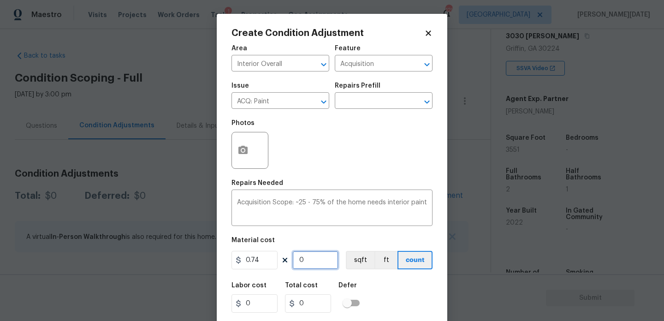
type input "2627.74"
type input "3551"
click at [244, 160] on button "button" at bounding box center [243, 150] width 22 height 36
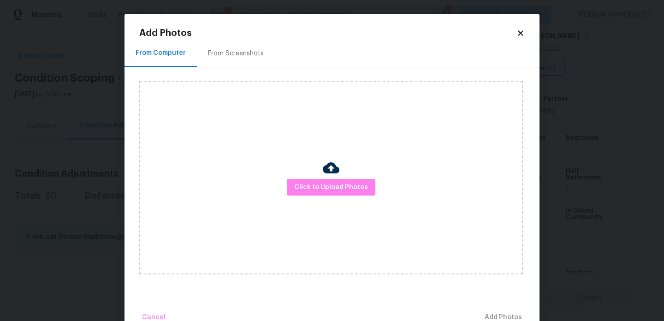
click at [234, 53] on div "From Screenshots" at bounding box center [236, 53] width 56 height 9
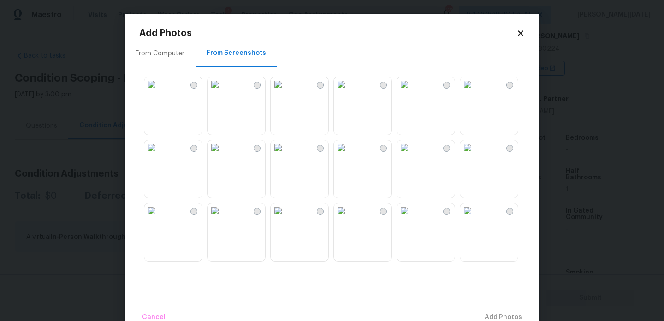
click at [159, 92] on img at bounding box center [151, 84] width 15 height 15
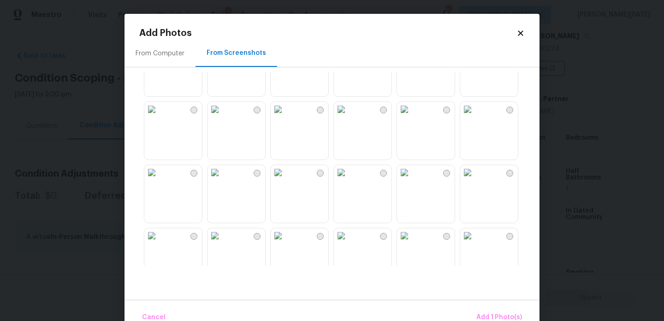
scroll to position [232, 0]
click at [349, 176] on img at bounding box center [341, 168] width 15 height 15
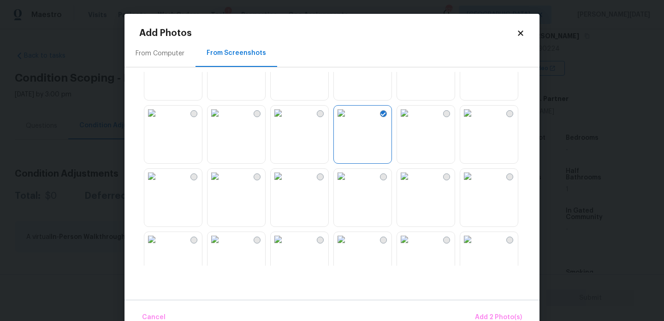
scroll to position [291, 0]
click at [222, 117] on img at bounding box center [215, 109] width 15 height 15
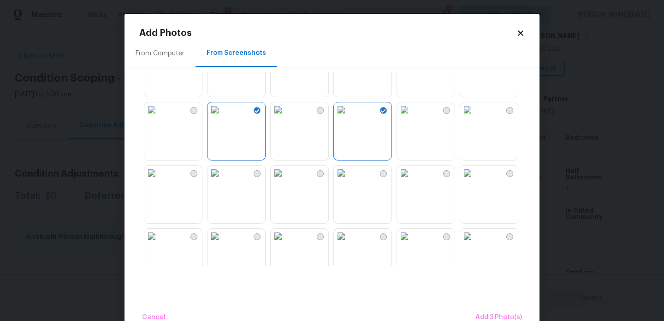
click at [285, 180] on img at bounding box center [278, 173] width 15 height 15
click at [412, 180] on img at bounding box center [404, 173] width 15 height 15
click at [349, 180] on img at bounding box center [341, 173] width 15 height 15
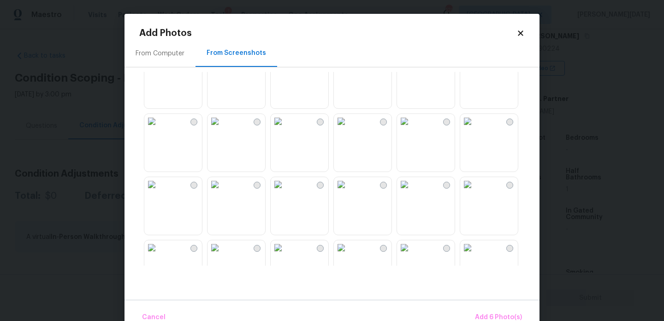
scroll to position [488, 0]
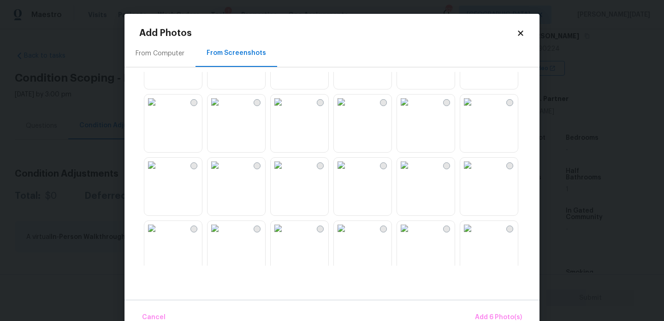
click at [349, 109] on img at bounding box center [341, 102] width 15 height 15
click at [412, 109] on img at bounding box center [404, 102] width 15 height 15
click at [475, 109] on img at bounding box center [467, 102] width 15 height 15
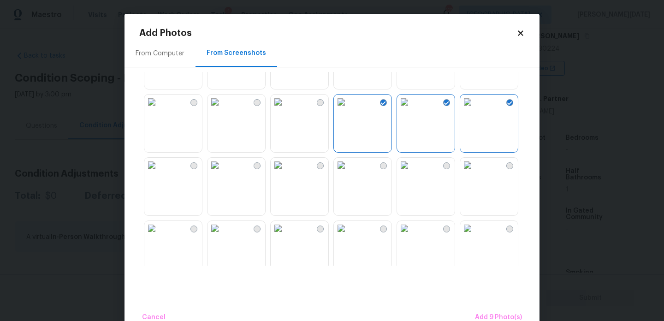
click at [412, 172] on img at bounding box center [404, 165] width 15 height 15
click at [282, 172] on img at bounding box center [278, 165] width 15 height 15
click at [222, 172] on img at bounding box center [215, 165] width 15 height 15
click at [159, 172] on img at bounding box center [151, 165] width 15 height 15
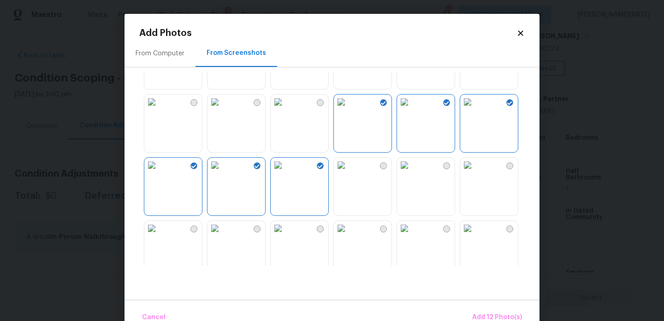
scroll to position [881, 0]
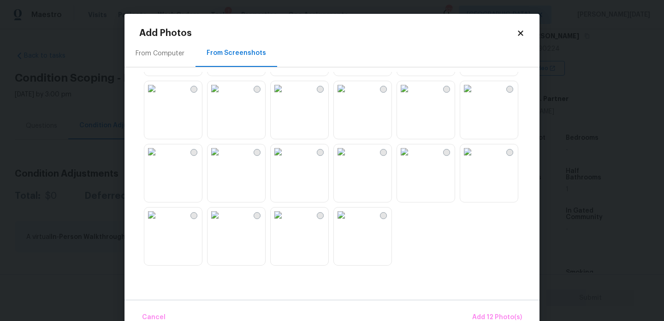
click at [285, 96] on img at bounding box center [278, 88] width 15 height 15
click at [285, 159] on img at bounding box center [278, 151] width 15 height 15
click at [349, 159] on img at bounding box center [341, 151] width 15 height 15
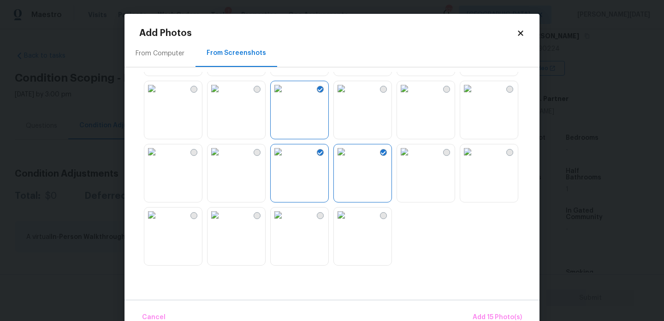
click at [285, 159] on img at bounding box center [278, 151] width 15 height 15
click at [349, 222] on img at bounding box center [341, 215] width 15 height 15
click at [498, 312] on span "Add 15 Photo(s)" at bounding box center [497, 318] width 49 height 12
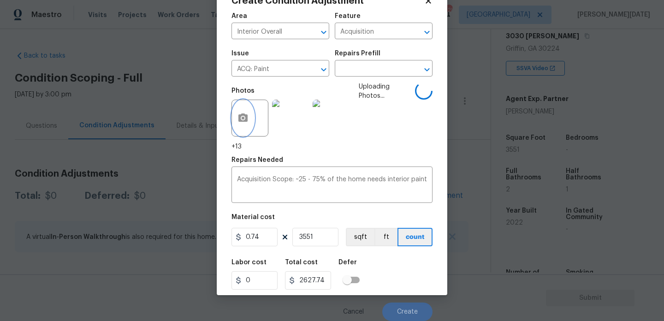
scroll to position [24, 0]
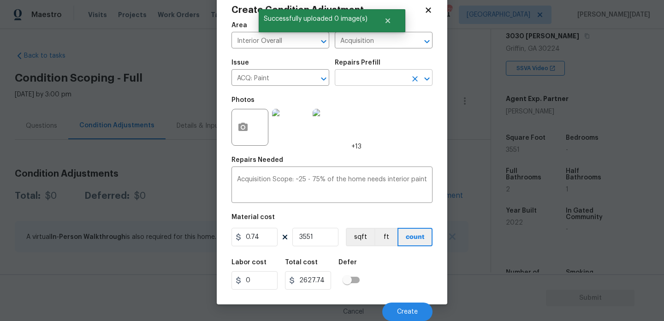
click at [380, 72] on input "text" at bounding box center [371, 78] width 72 height 14
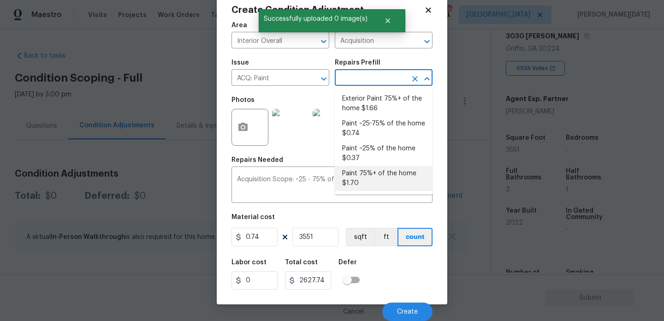
click at [376, 176] on li "Paint 75%+ of the home $1.70" at bounding box center [384, 178] width 98 height 25
type textarea "Acquisition Scope: 75%+ of the home will likely require interior paint"
type input "1.7"
type input "6036.7"
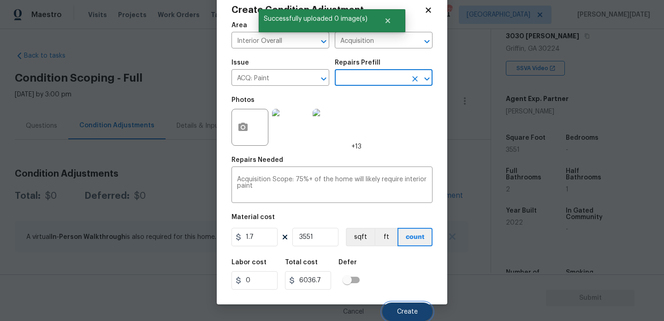
click at [398, 311] on span "Create" at bounding box center [407, 312] width 21 height 7
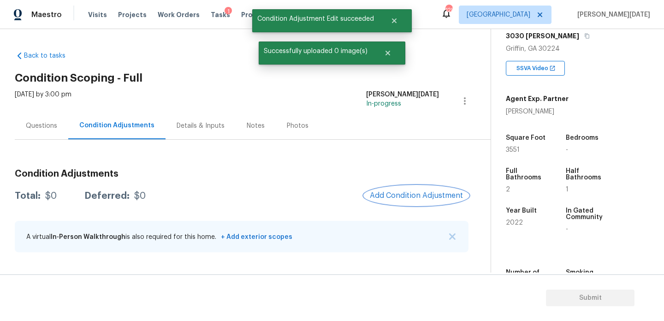
scroll to position [0, 0]
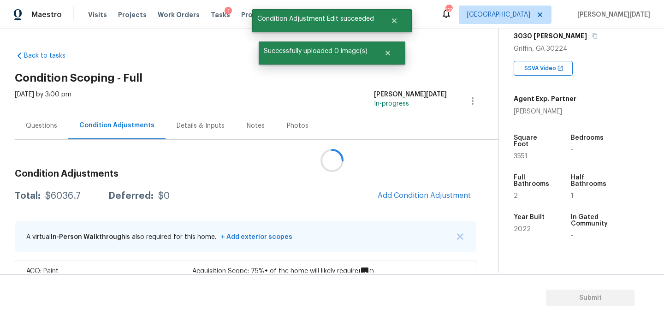
click at [391, 195] on div at bounding box center [332, 160] width 664 height 321
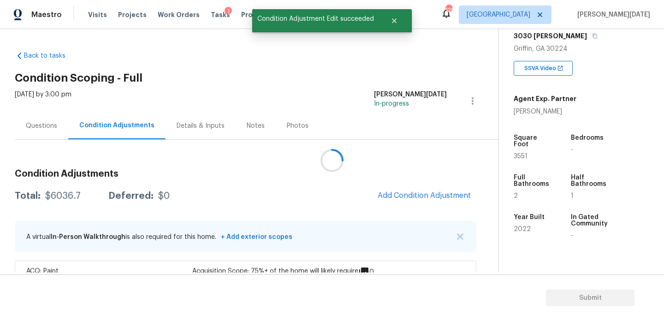
click at [391, 195] on div at bounding box center [332, 160] width 664 height 321
click at [391, 195] on span "Add Condition Adjustment" at bounding box center [426, 195] width 93 height 8
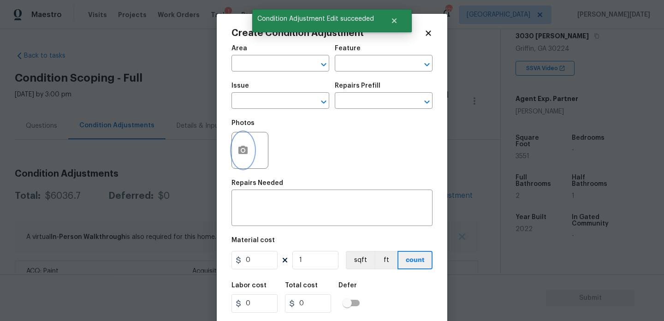
click at [238, 151] on icon "button" at bounding box center [242, 150] width 9 height 8
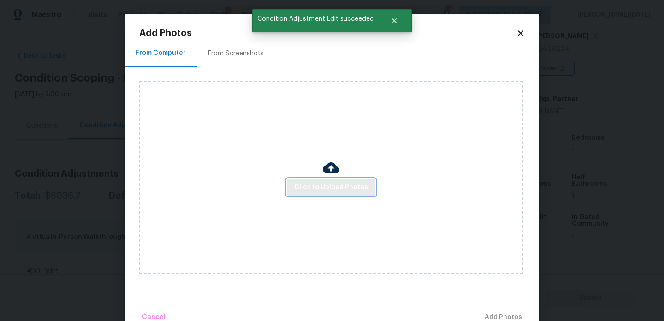
click at [323, 189] on span "Click to Upload Photos" at bounding box center [331, 188] width 74 height 12
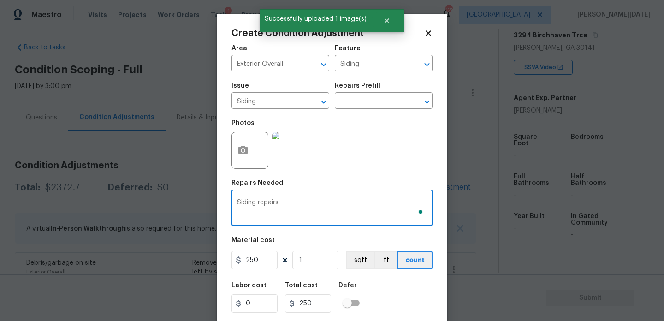
scroll to position [24, 0]
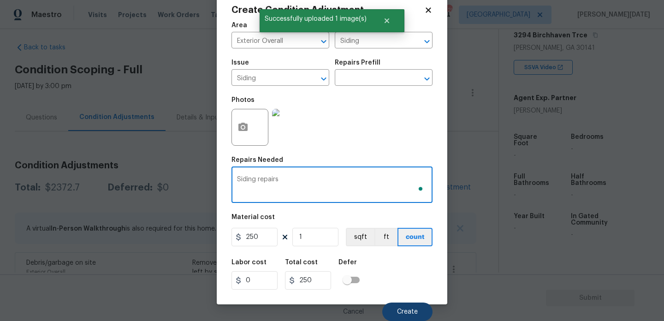
type textarea "Siding repairs"
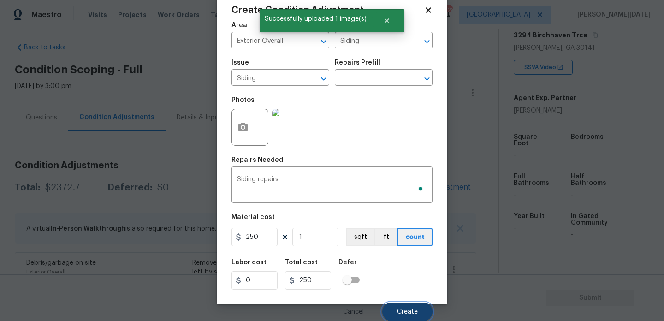
click at [397, 310] on button "Create" at bounding box center [407, 312] width 50 height 18
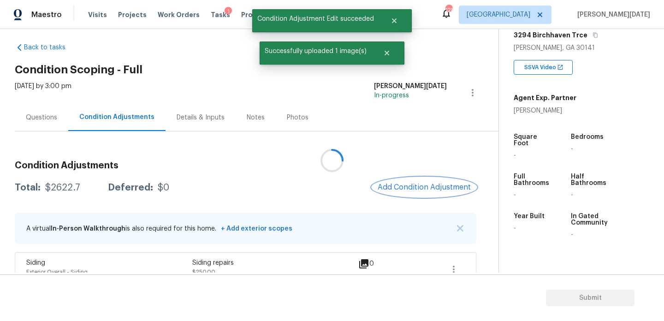
scroll to position [0, 0]
click at [410, 187] on div at bounding box center [332, 160] width 664 height 321
click at [410, 187] on span "Add Condition Adjustment" at bounding box center [424, 187] width 93 height 8
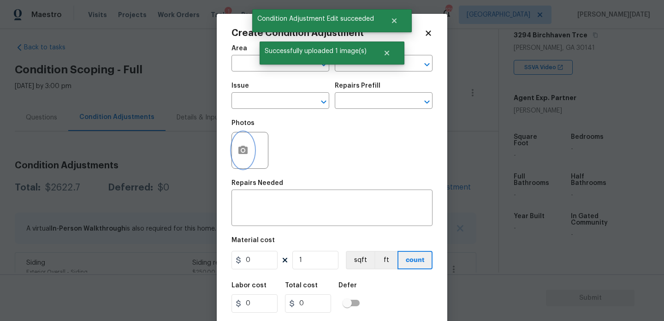
click at [243, 150] on circle "button" at bounding box center [243, 150] width 3 height 3
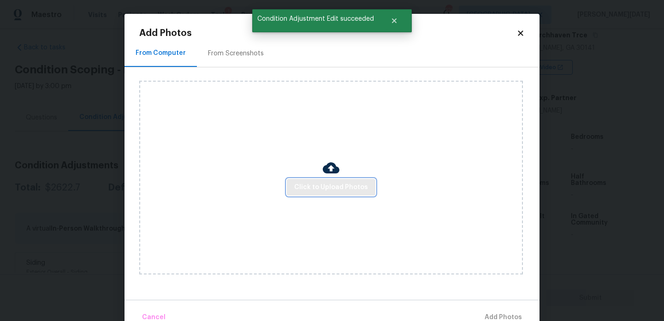
click at [330, 189] on span "Click to Upload Photos" at bounding box center [331, 188] width 74 height 12
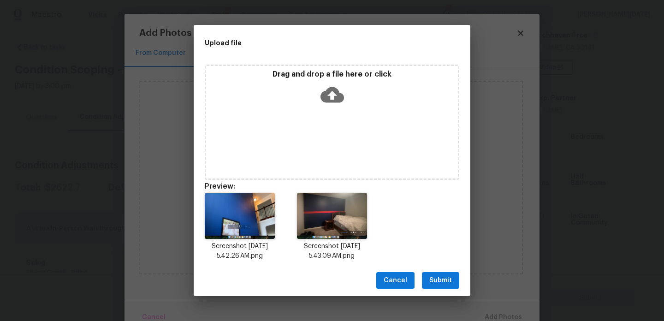
click at [439, 277] on span "Submit" at bounding box center [440, 281] width 23 height 12
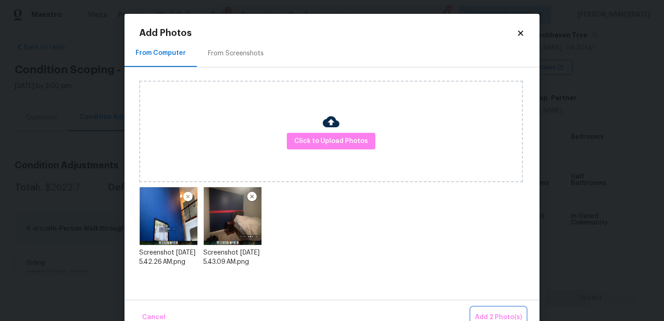
click at [487, 311] on button "Add 2 Photo(s)" at bounding box center [498, 318] width 54 height 20
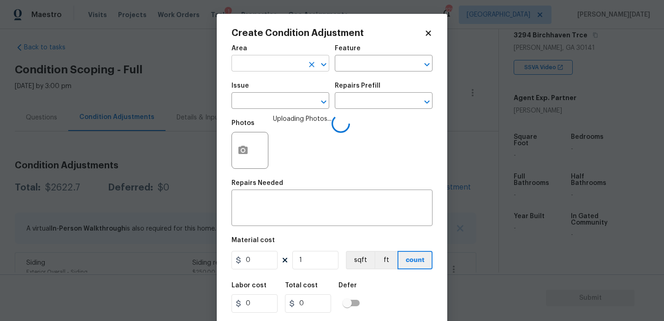
click at [248, 66] on input "text" at bounding box center [268, 64] width 72 height 14
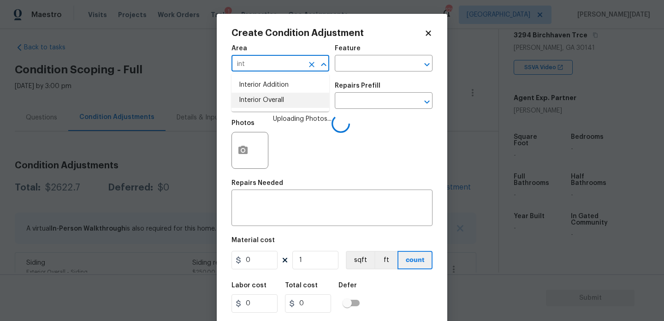
click at [255, 102] on li "Interior Overall" at bounding box center [281, 100] width 98 height 15
type input "Interior Overall"
click at [255, 102] on input "text" at bounding box center [268, 102] width 72 height 14
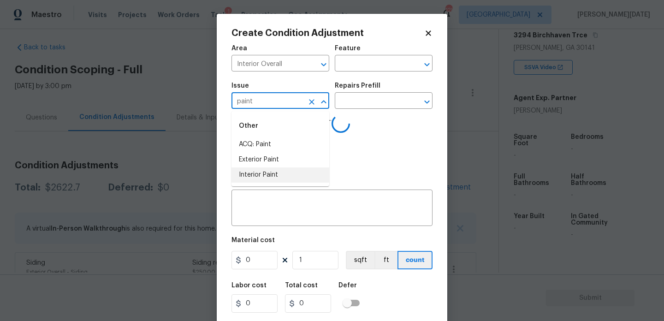
click at [274, 177] on li "Interior Paint" at bounding box center [281, 174] width 98 height 15
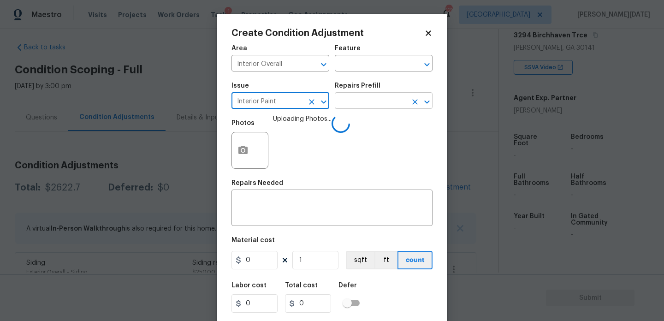
type input "Interior Paint"
click at [361, 102] on input "text" at bounding box center [371, 102] width 72 height 14
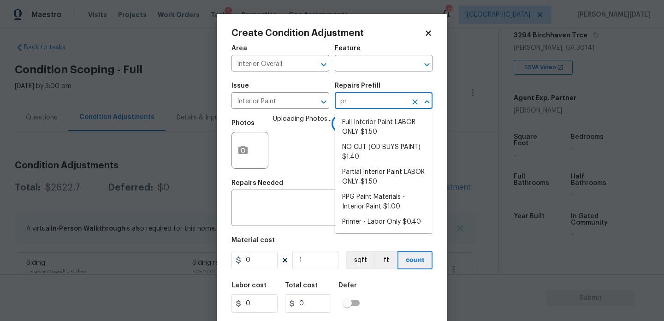
type input "pri"
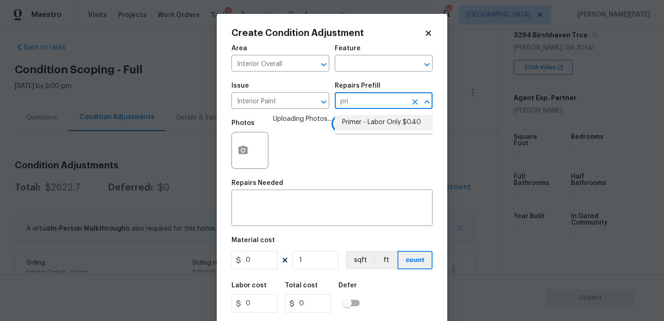
click at [370, 125] on li "Primer - Labor Only $0.40" at bounding box center [384, 122] width 98 height 15
type input "Overall Paint"
type textarea "Interior primer - PRIMER PROVIDED BY OPENDOOR - All nails, screws, drywall anch…"
type input "0.4"
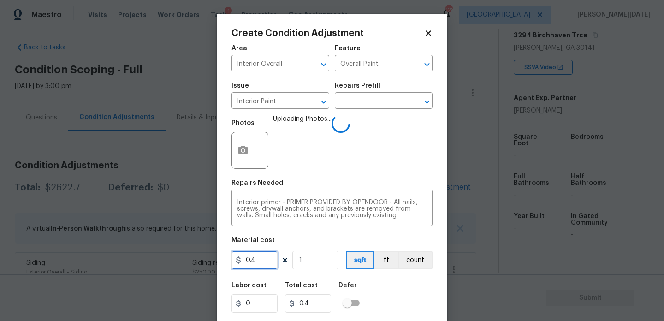
drag, startPoint x: 265, startPoint y: 263, endPoint x: 206, endPoint y: 263, distance: 59.0
click at [206, 263] on div "Create Condition Adjustment Area Interior Overall ​ Feature Overall Paint ​ Iss…" at bounding box center [332, 160] width 664 height 321
type input "200"
click at [338, 175] on div "Area Interior Overall ​ Feature Overall Paint ​ Issue Interior Paint ​ Repairs …" at bounding box center [332, 192] width 201 height 304
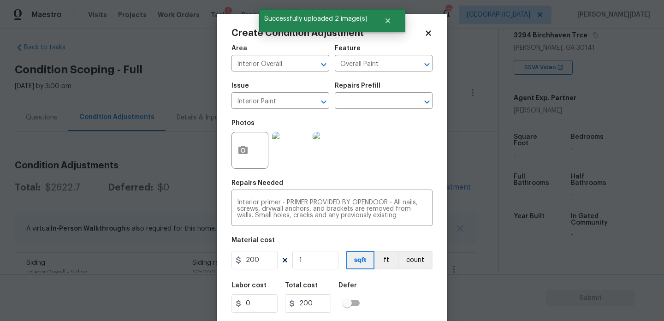
scroll to position [24, 0]
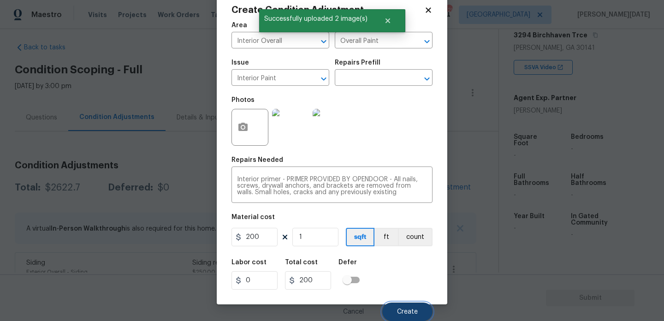
click at [404, 309] on span "Create" at bounding box center [407, 312] width 21 height 7
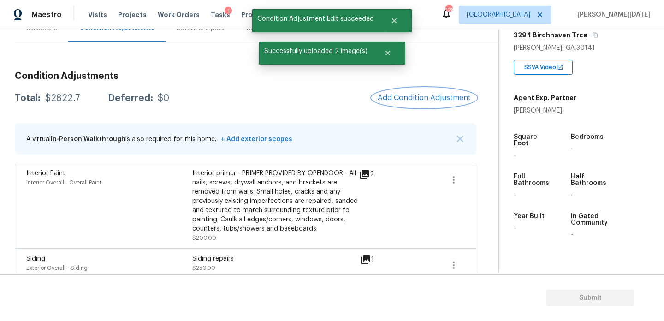
scroll to position [113, 0]
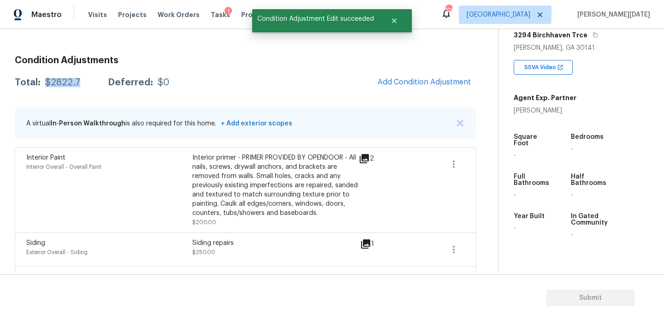
drag, startPoint x: 44, startPoint y: 83, endPoint x: 79, endPoint y: 83, distance: 35.0
click at [79, 83] on div "Total: $2822.7 Deferred: $0" at bounding box center [92, 82] width 154 height 9
copy div "$2822.7"
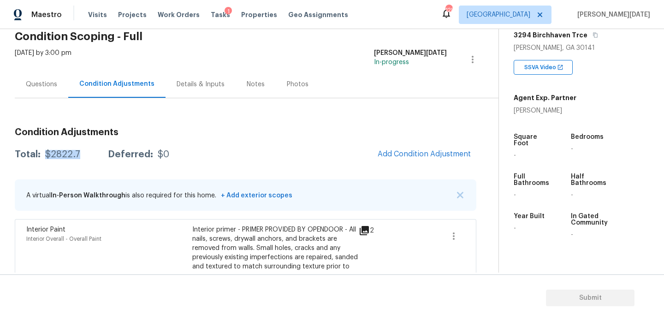
scroll to position [19, 0]
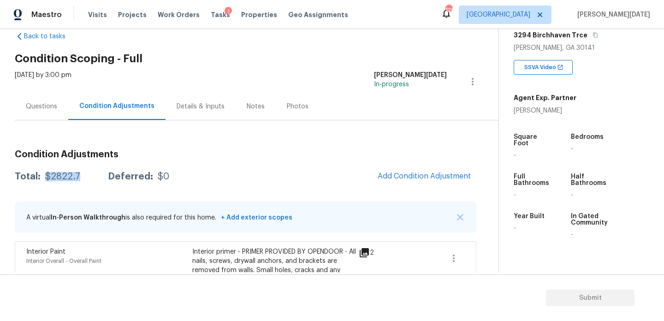
click at [45, 103] on div "Questions" at bounding box center [41, 106] width 31 height 9
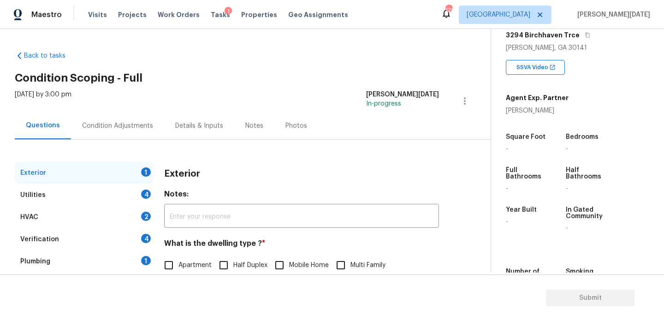
scroll to position [123, 0]
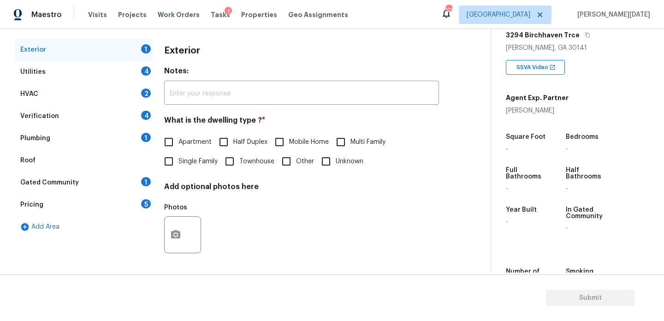
click at [167, 160] on input "Single Family" at bounding box center [168, 161] width 19 height 19
checkbox input "true"
click at [140, 72] on div "Utilities 4" at bounding box center [84, 72] width 138 height 22
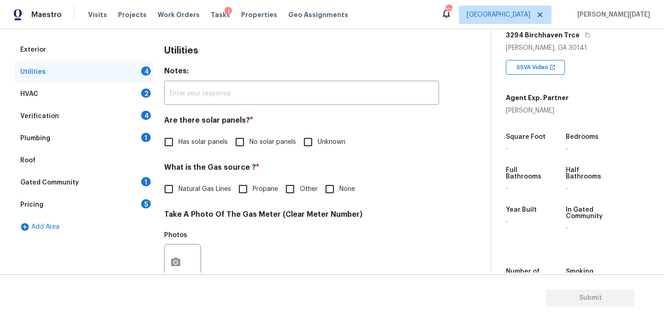
click at [238, 137] on input "No solar panels" at bounding box center [239, 141] width 19 height 19
checkbox input "true"
click at [197, 187] on span "Natural Gas Lines" at bounding box center [204, 189] width 53 height 10
click at [178, 187] on input "Natural Gas Lines" at bounding box center [168, 188] width 19 height 19
checkbox input "true"
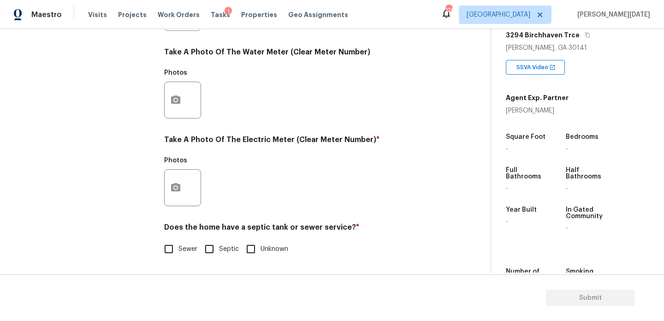
scroll to position [373, 0]
click at [170, 189] on icon "button" at bounding box center [175, 187] width 11 height 11
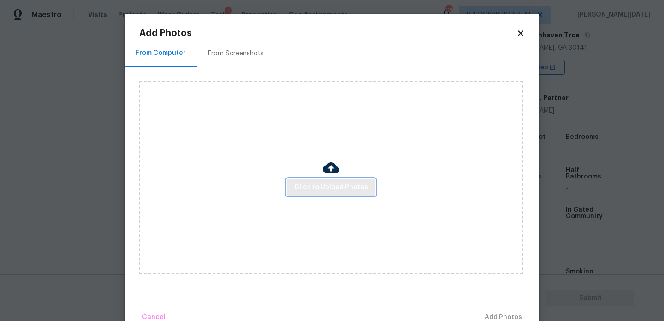
click at [328, 189] on span "Click to Upload Photos" at bounding box center [331, 188] width 74 height 12
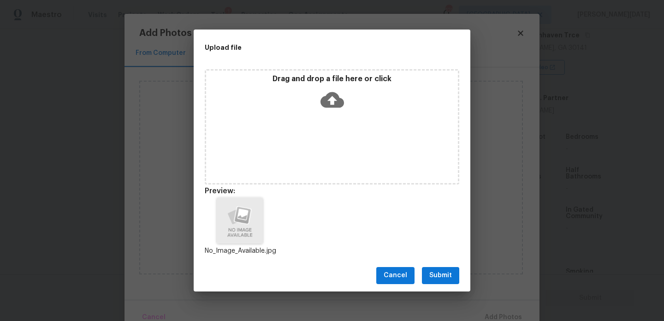
click at [434, 277] on span "Submit" at bounding box center [440, 276] width 23 height 12
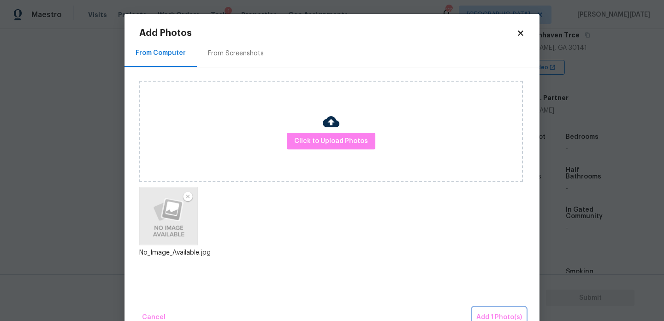
click at [494, 315] on span "Add 1 Photo(s)" at bounding box center [499, 318] width 46 height 12
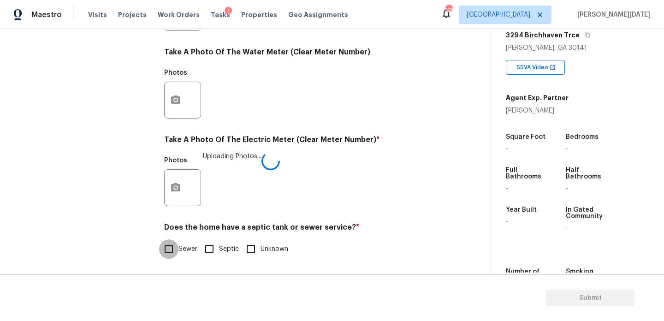
click at [172, 253] on input "Sewer" at bounding box center [168, 248] width 19 height 19
checkbox input "true"
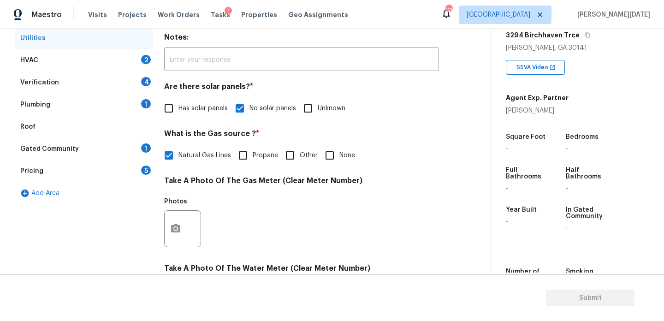
click at [146, 60] on div "2" at bounding box center [146, 59] width 10 height 9
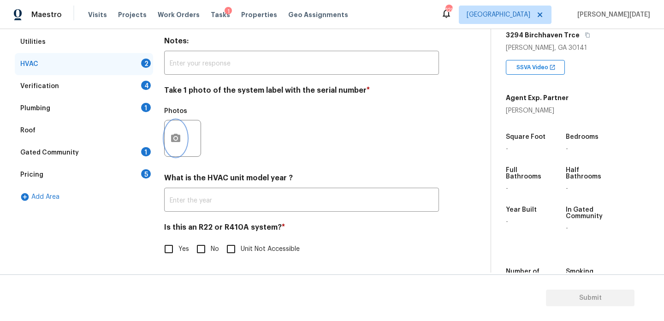
click at [170, 138] on icon "button" at bounding box center [175, 138] width 11 height 11
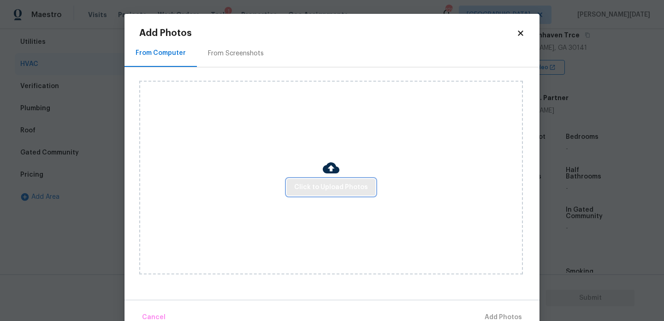
click at [310, 190] on span "Click to Upload Photos" at bounding box center [331, 188] width 74 height 12
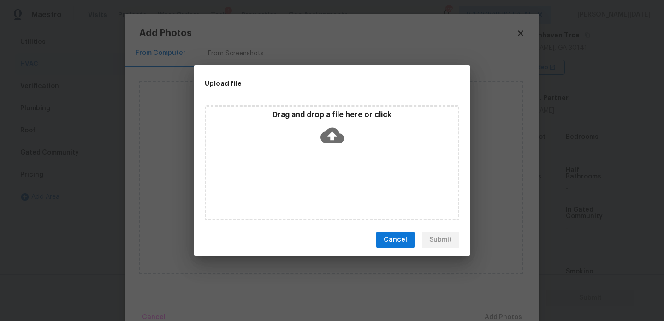
click at [310, 190] on div "Drag and drop a file here or click" at bounding box center [332, 162] width 255 height 115
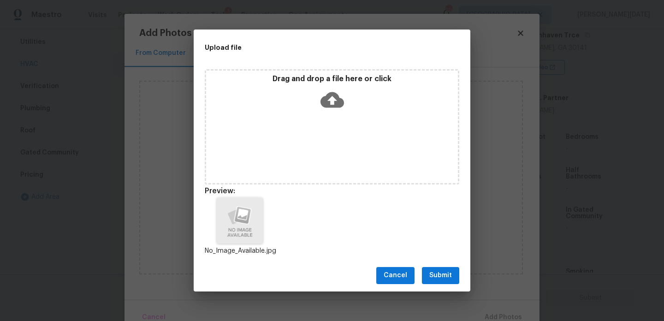
click at [445, 271] on span "Submit" at bounding box center [440, 276] width 23 height 12
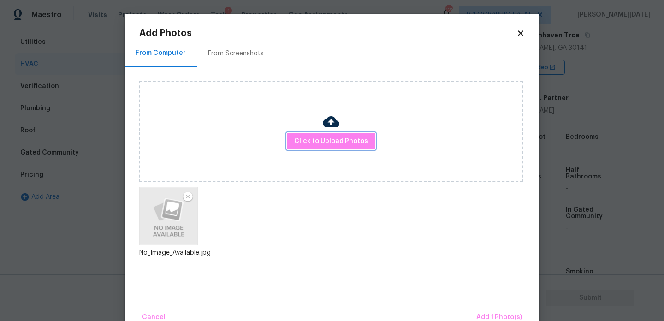
scroll to position [20, 0]
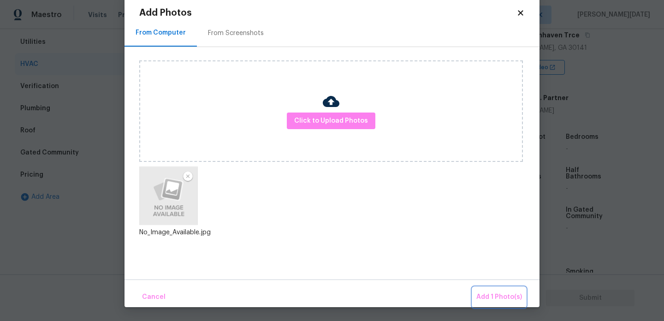
click at [484, 295] on span "Add 1 Photo(s)" at bounding box center [499, 297] width 46 height 12
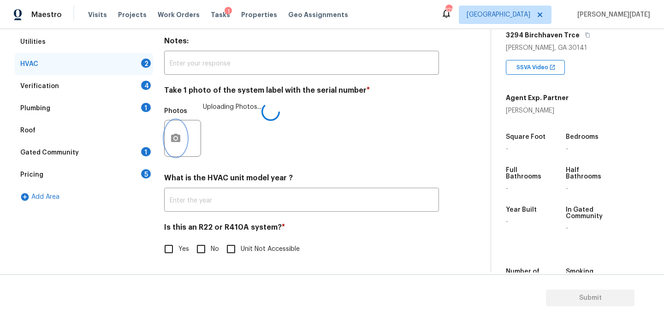
scroll to position [0, 0]
click at [207, 252] on input "No" at bounding box center [200, 248] width 19 height 19
checkbox input "true"
click at [149, 89] on div "Verification 4" at bounding box center [84, 86] width 138 height 22
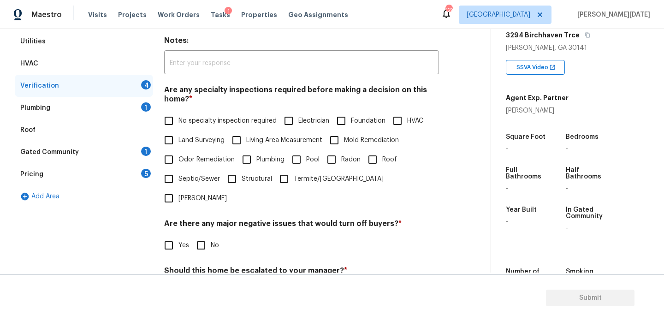
click at [177, 114] on input "No specialty inspection required" at bounding box center [168, 120] width 19 height 19
checkbox input "true"
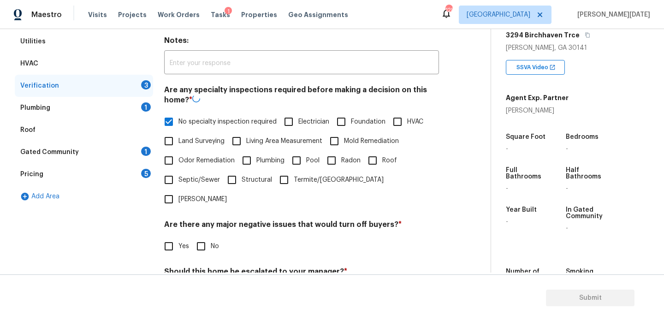
scroll to position [235, 0]
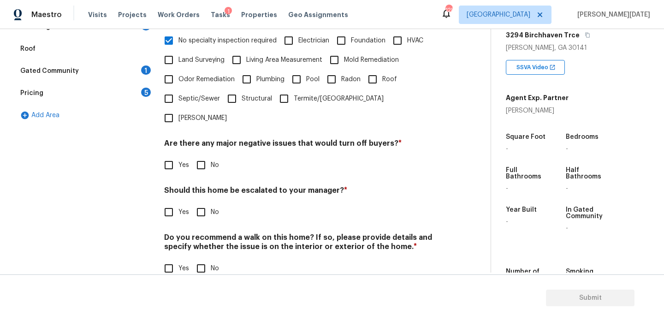
click at [198, 155] on input "No" at bounding box center [200, 164] width 19 height 19
checkbox input "true"
click at [200, 202] on input "No" at bounding box center [200, 211] width 19 height 19
checkbox input "true"
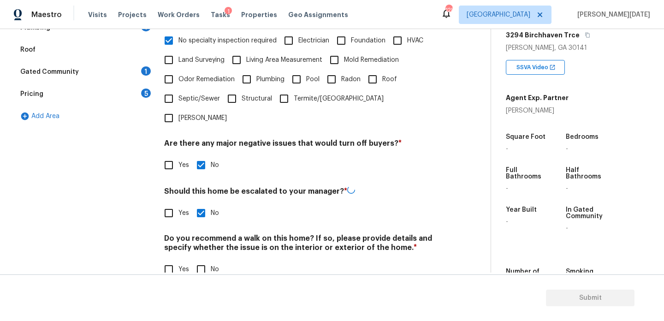
click at [200, 260] on input "No" at bounding box center [200, 269] width 19 height 19
checkbox input "true"
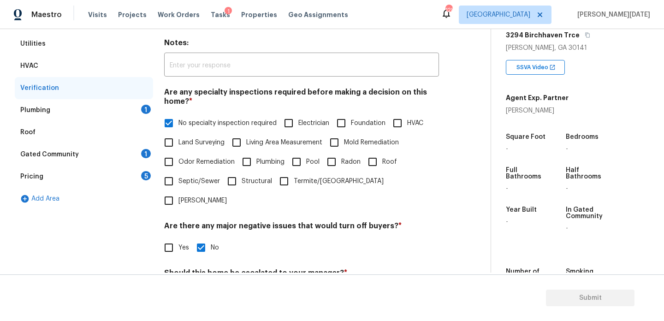
click at [139, 108] on div "Plumbing 1" at bounding box center [84, 110] width 138 height 22
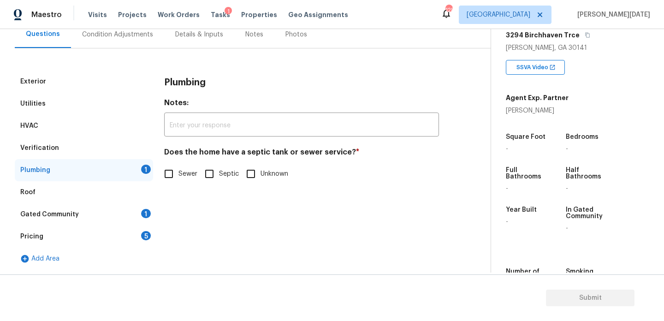
scroll to position [91, 0]
click at [167, 173] on input "Sewer" at bounding box center [168, 173] width 19 height 19
checkbox input "true"
click at [133, 213] on div "Gated Community 1" at bounding box center [84, 214] width 138 height 22
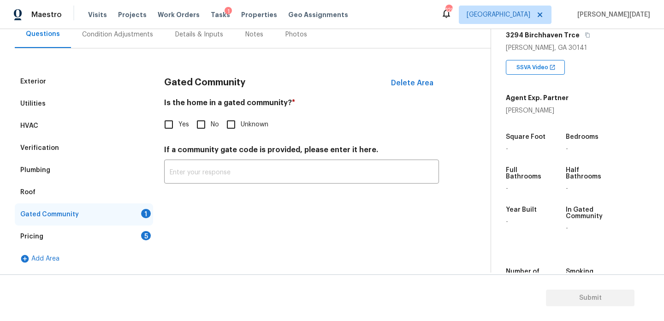
click at [205, 127] on input "No" at bounding box center [200, 124] width 19 height 19
checkbox input "true"
click at [139, 233] on div "Pricing 5" at bounding box center [84, 237] width 138 height 22
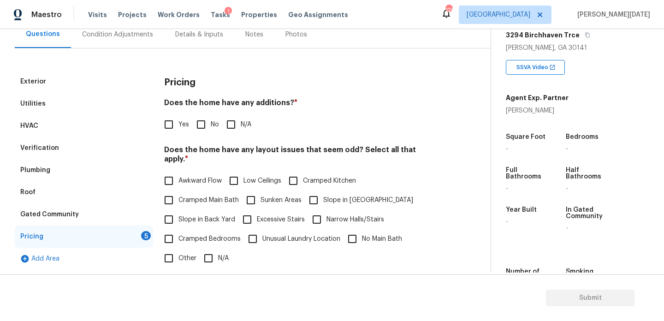
click at [207, 123] on input "No" at bounding box center [200, 124] width 19 height 19
checkbox input "true"
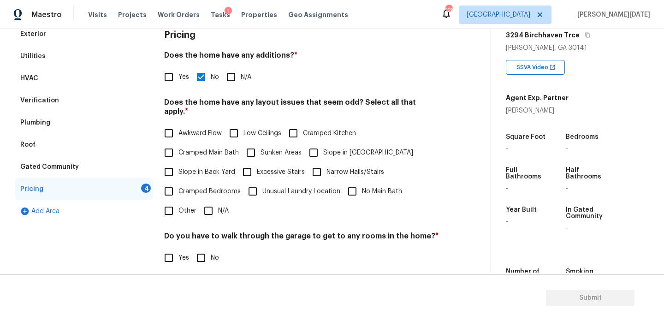
click at [326, 148] on span "Slope in [GEOGRAPHIC_DATA]" at bounding box center [368, 153] width 90 height 10
click at [323, 143] on input "Slope in [GEOGRAPHIC_DATA]" at bounding box center [313, 152] width 19 height 19
checkbox input "true"
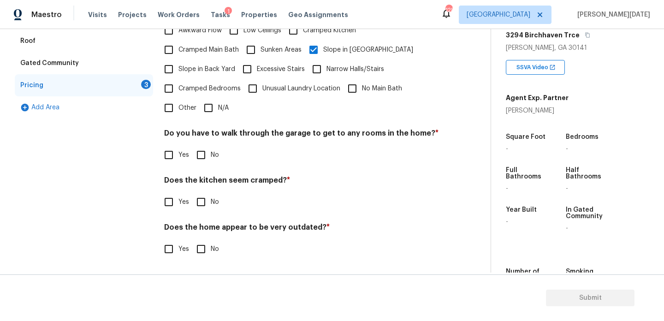
scroll to position [232, 0]
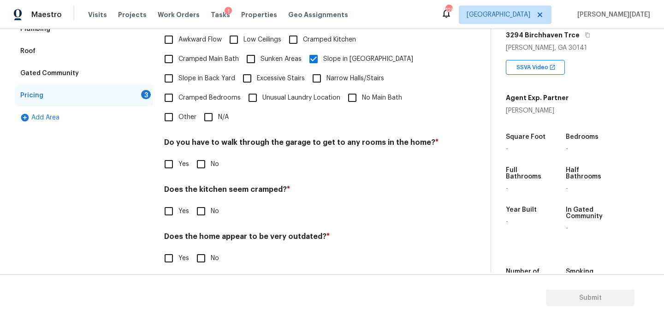
click at [208, 108] on input "N/A" at bounding box center [208, 116] width 19 height 19
checkbox input "true"
click at [206, 153] on div "Do you have to walk through the garage to get to any rooms in the home? * Yes No" at bounding box center [301, 157] width 275 height 36
click at [204, 164] on input "No" at bounding box center [200, 163] width 19 height 19
checkbox input "true"
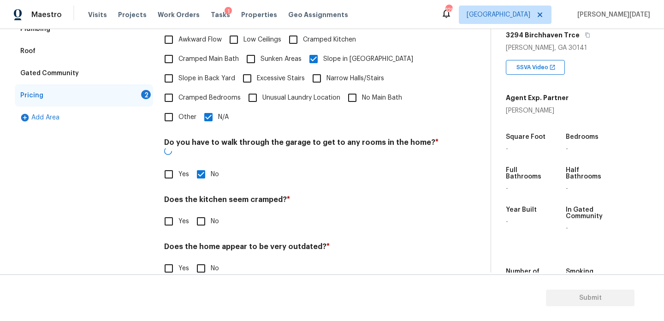
click at [200, 212] on input "No" at bounding box center [200, 221] width 19 height 19
checkbox input "true"
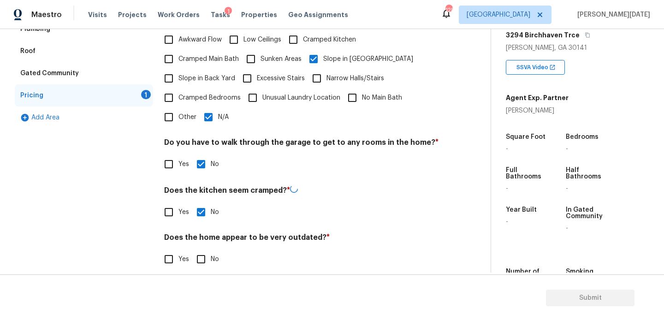
click at [196, 249] on input "No" at bounding box center [200, 258] width 19 height 19
checkbox input "true"
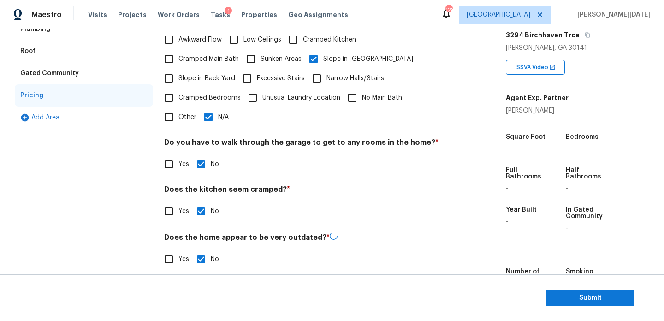
scroll to position [0, 0]
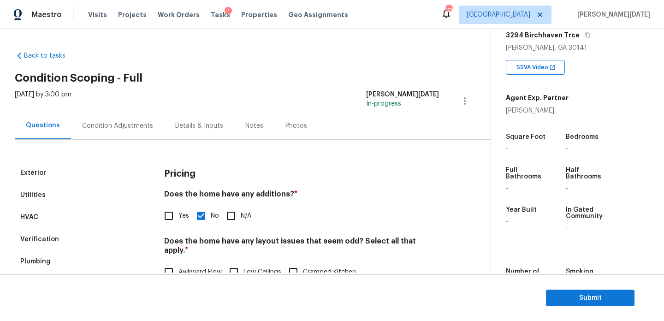
click at [99, 118] on div "Condition Adjustments" at bounding box center [117, 125] width 93 height 27
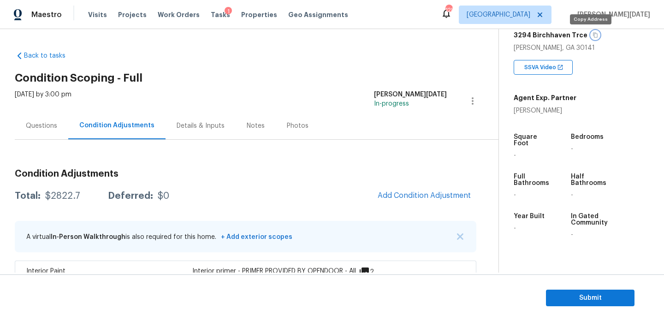
click at [593, 36] on icon "button" at bounding box center [596, 35] width 6 height 6
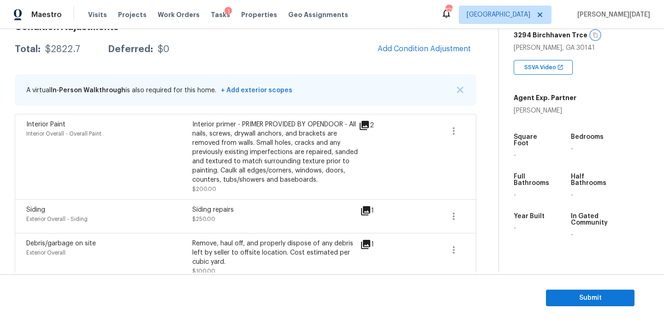
scroll to position [149, 0]
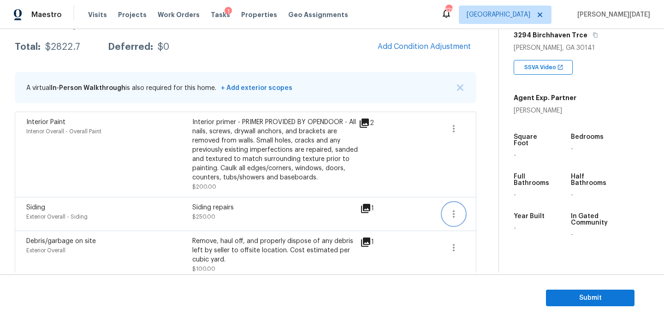
click at [452, 212] on icon "button" at bounding box center [453, 213] width 11 height 11
click at [498, 212] on div "Edit" at bounding box center [506, 212] width 72 height 9
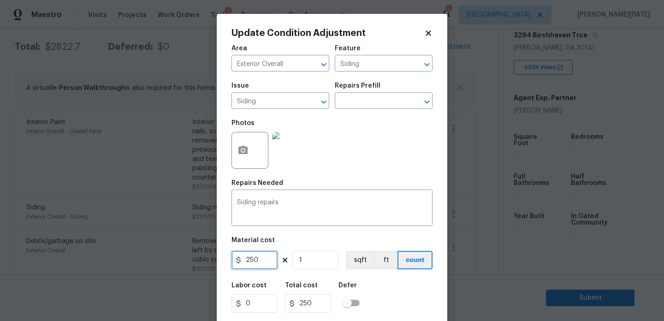
drag, startPoint x: 264, startPoint y: 256, endPoint x: 180, endPoint y: 256, distance: 83.5
click at [180, 256] on div "Update Condition Adjustment Area Exterior Overall ​ Feature Siding ​ Issue Sidi…" at bounding box center [332, 160] width 664 height 321
type input "300"
click at [416, 163] on div "Photos" at bounding box center [332, 144] width 201 height 60
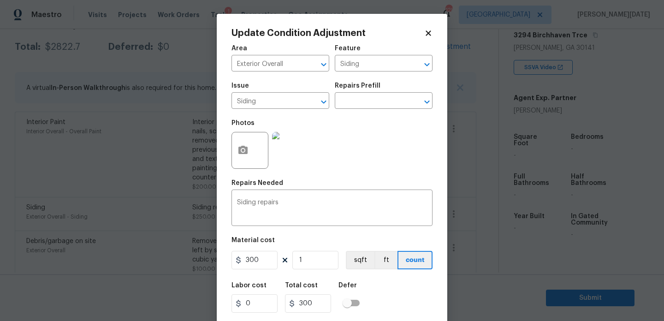
scroll to position [24, 0]
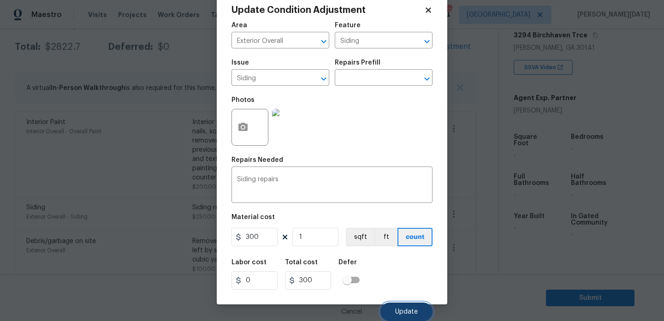
click at [413, 307] on button "Update" at bounding box center [406, 312] width 52 height 18
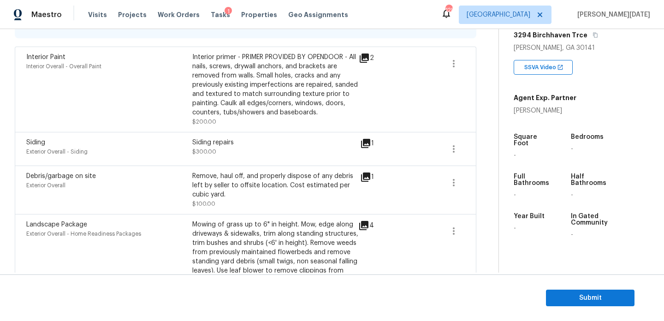
scroll to position [366, 0]
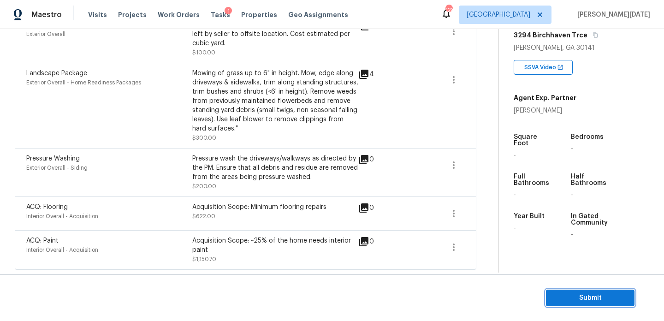
click at [561, 295] on span "Submit" at bounding box center [590, 298] width 74 height 12
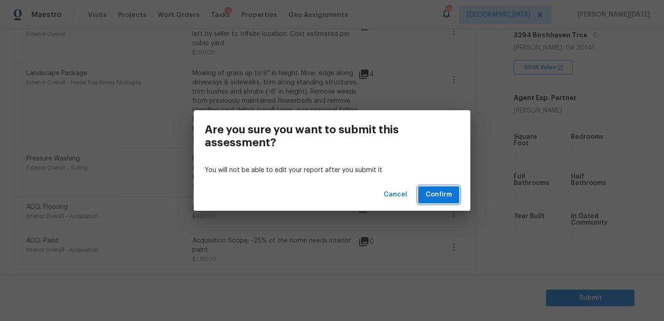
click at [433, 190] on span "Confirm" at bounding box center [439, 195] width 26 height 12
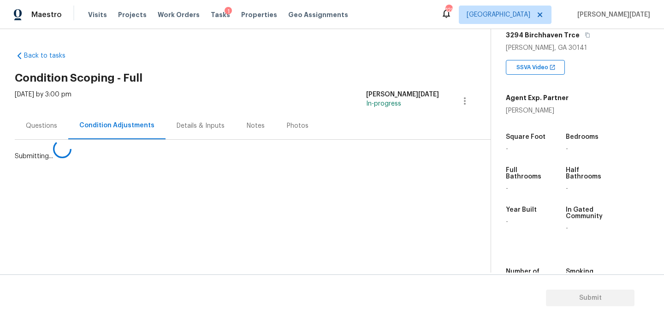
scroll to position [0, 0]
